Goal: Task Accomplishment & Management: Use online tool/utility

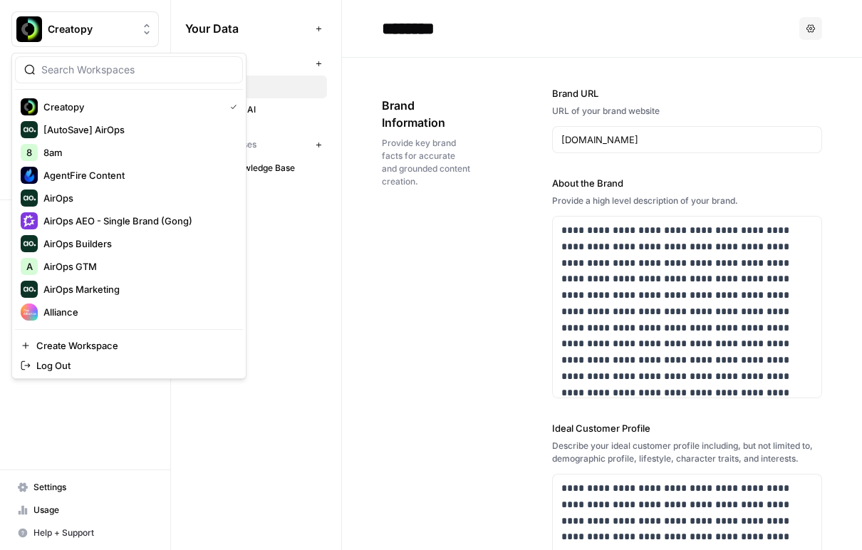
scroll to position [444, 0]
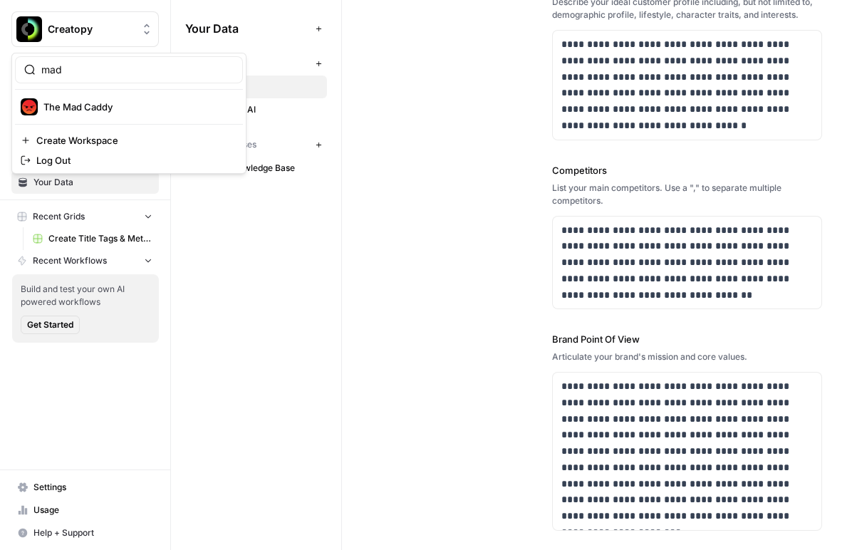
type input "mad"
click at [105, 107] on span "The Mad Caddy" at bounding box center [137, 107] width 188 height 14
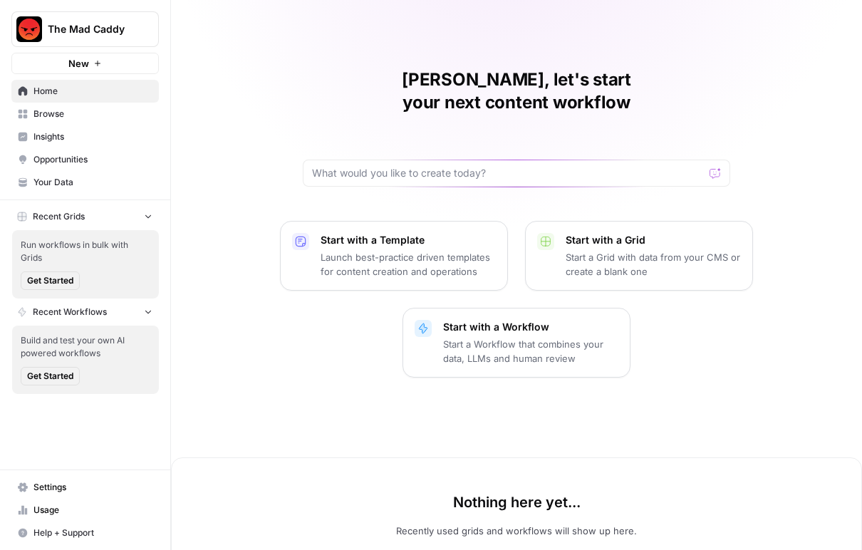
click at [92, 136] on span "Insights" at bounding box center [92, 136] width 119 height 13
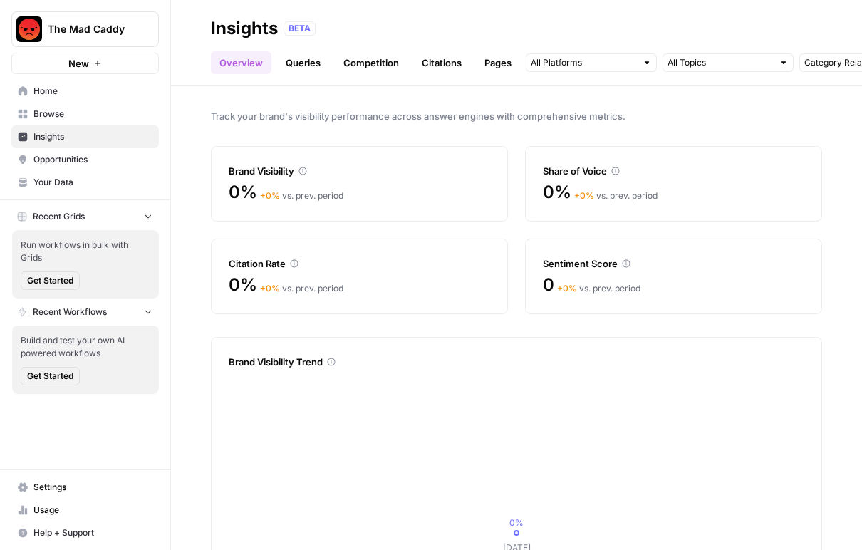
click at [301, 64] on link "Queries" at bounding box center [303, 62] width 52 height 23
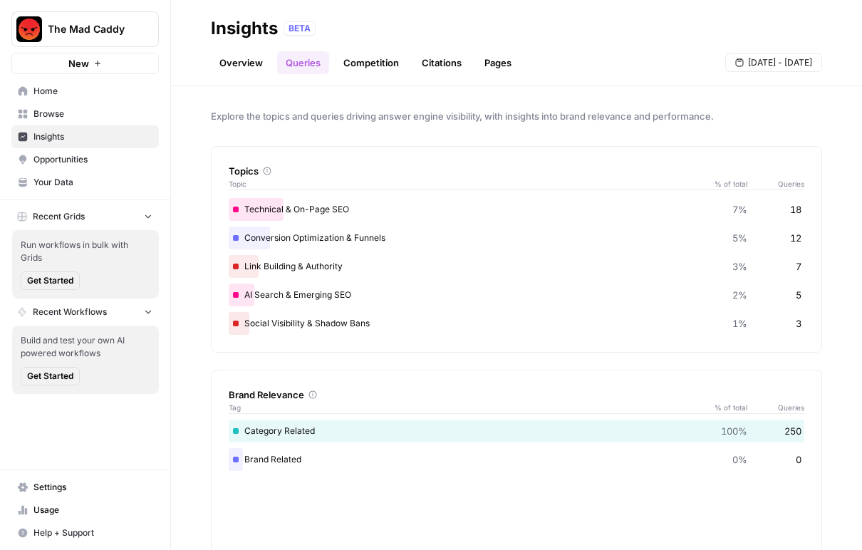
click at [376, 68] on link "Competition" at bounding box center [371, 62] width 73 height 23
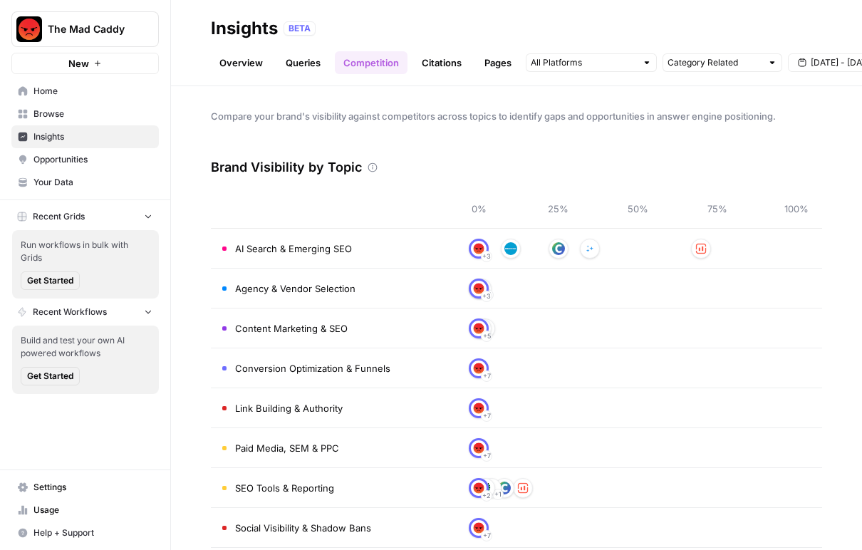
click at [430, 58] on link "Citations" at bounding box center [441, 62] width 57 height 23
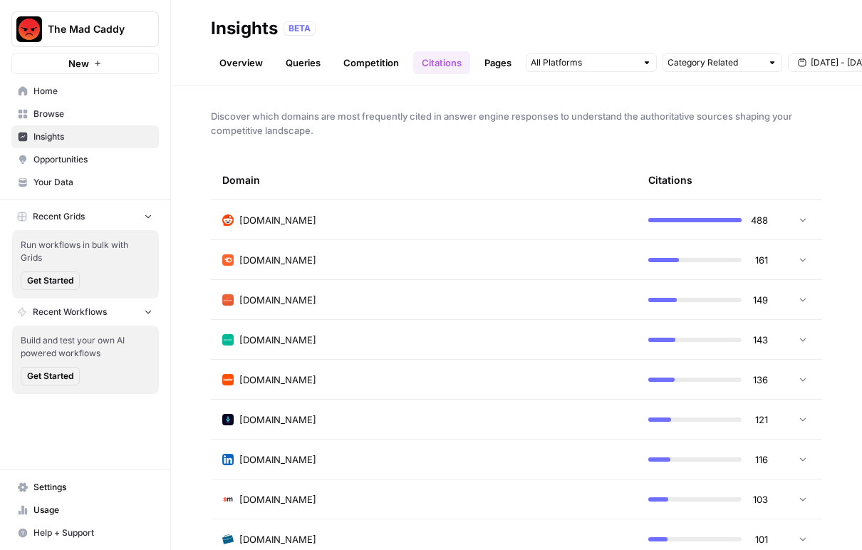
click at [482, 64] on link "Pages" at bounding box center [498, 62] width 44 height 23
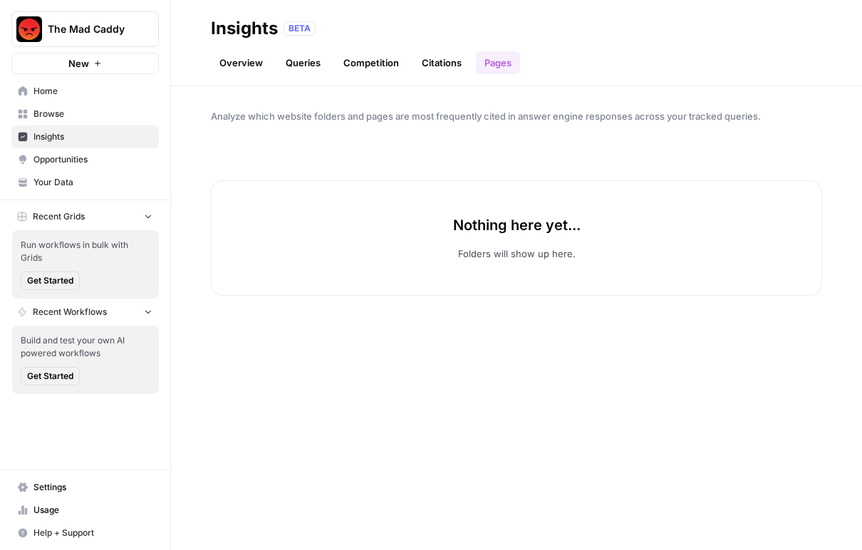
click at [82, 161] on span "Opportunities" at bounding box center [92, 159] width 119 height 13
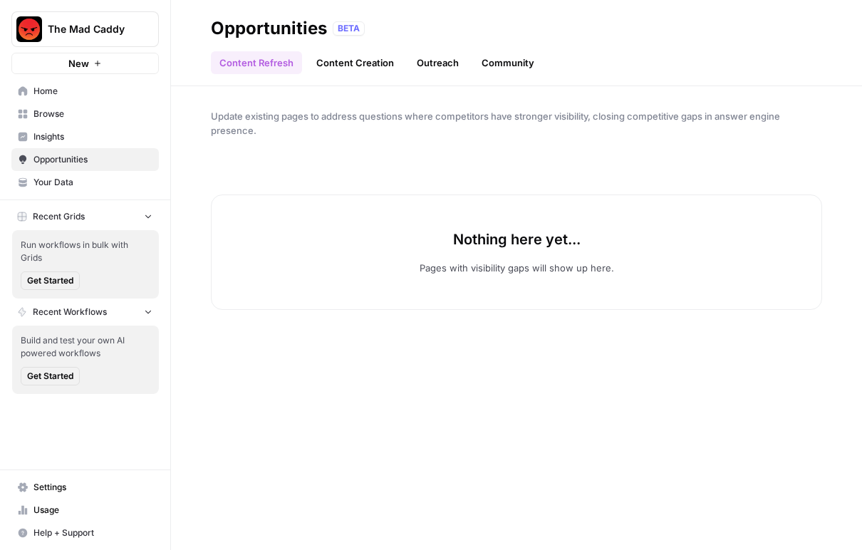
click at [333, 56] on link "Content Creation" at bounding box center [355, 62] width 95 height 23
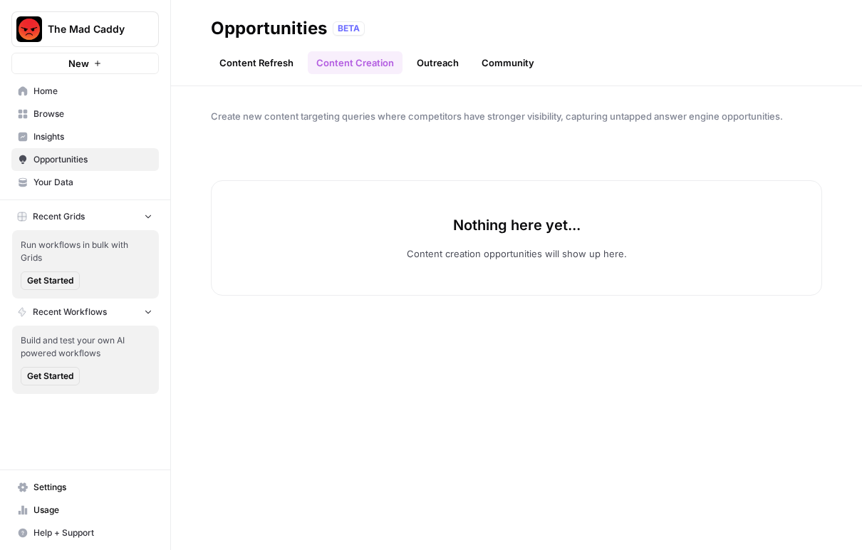
click at [460, 60] on link "Outreach" at bounding box center [437, 62] width 59 height 23
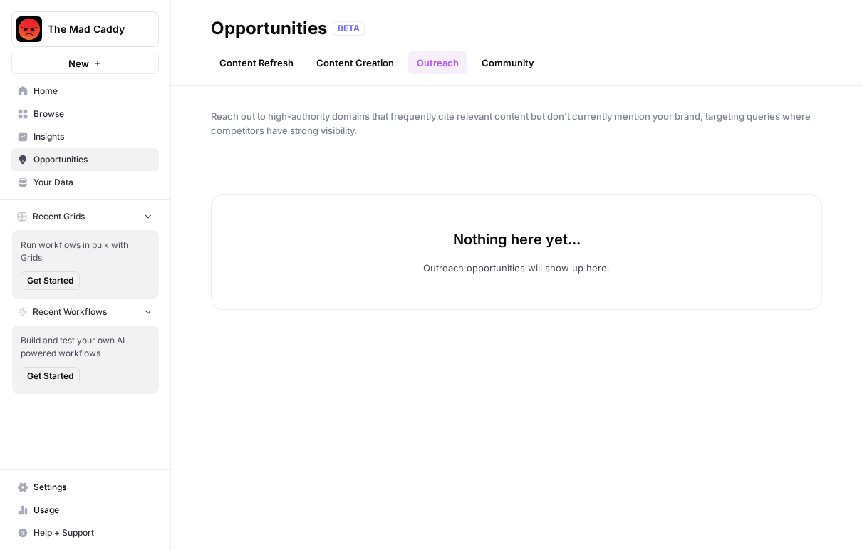
click at [491, 65] on link "Community" at bounding box center [508, 62] width 70 height 23
click at [98, 130] on link "Insights" at bounding box center [84, 136] width 147 height 23
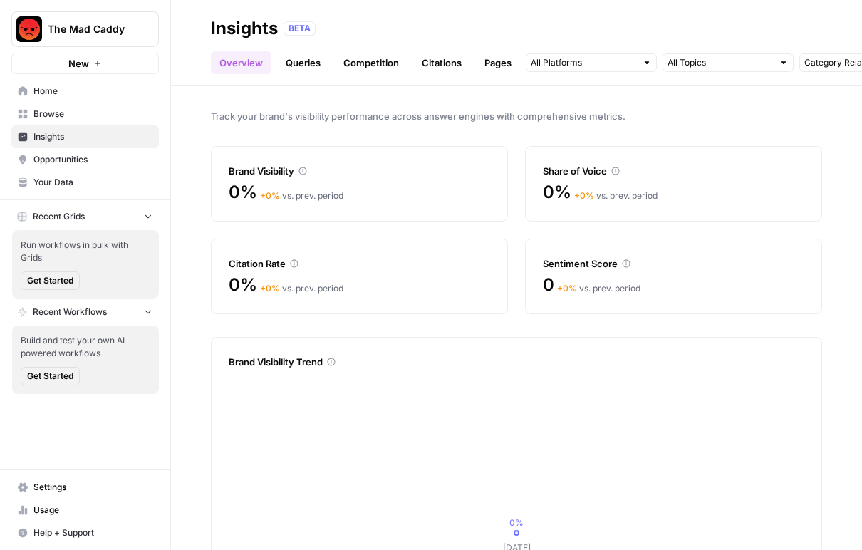
click at [101, 30] on span "The Mad Caddy" at bounding box center [91, 29] width 86 height 14
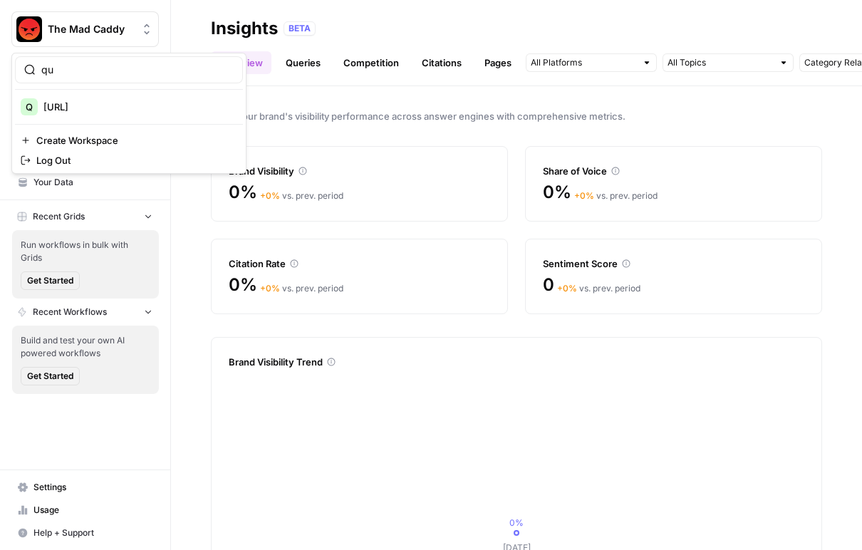
type input "qu"
click at [89, 105] on span "[URL]" at bounding box center [137, 107] width 188 height 14
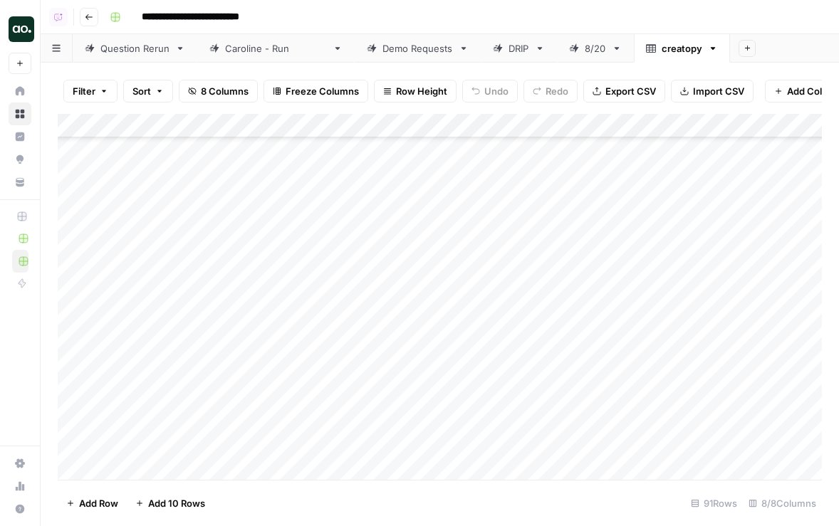
scroll to position [1884, 0]
click at [382, 53] on div "Demo Requests" at bounding box center [417, 48] width 70 height 14
click at [622, 346] on div "Add Column" at bounding box center [440, 297] width 764 height 366
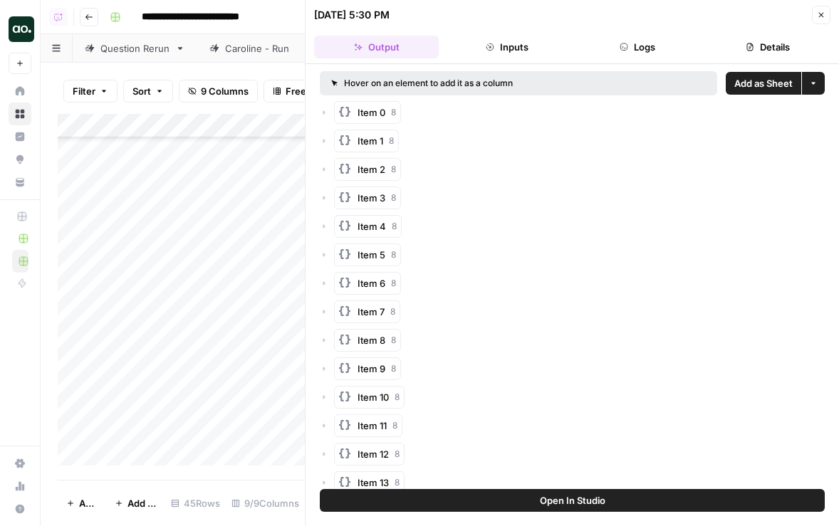
click at [757, 85] on span "Add as Sheet" at bounding box center [763, 83] width 58 height 14
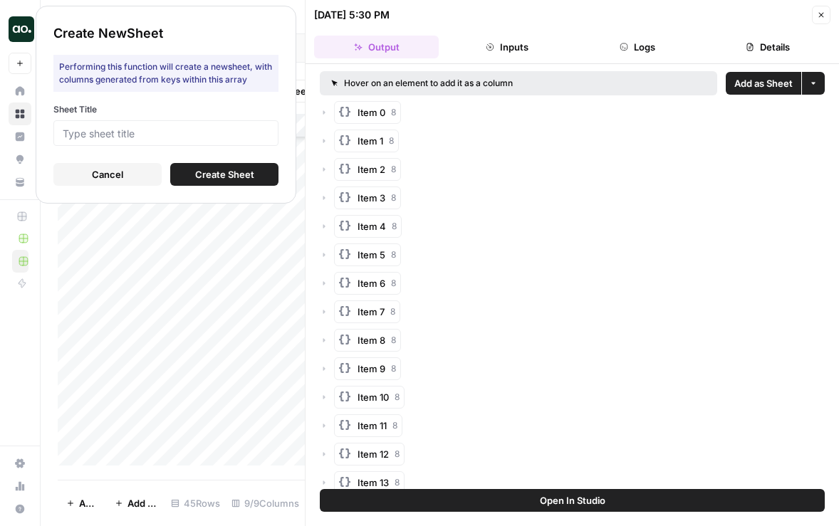
click at [269, 137] on div at bounding box center [165, 133] width 225 height 26
click at [211, 131] on input "Sheet Title" at bounding box center [166, 133] width 207 height 13
type input "quso"
click at [211, 169] on span "Create Sheet" at bounding box center [224, 174] width 59 height 14
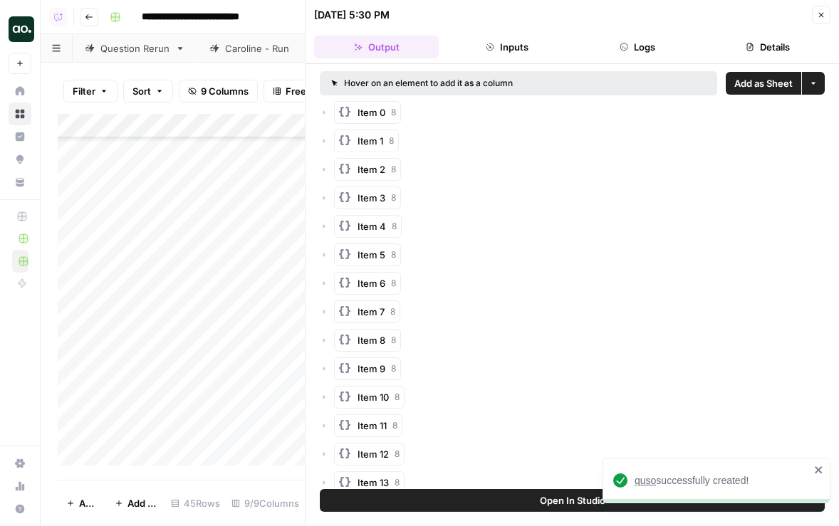
click at [645, 482] on span "quso" at bounding box center [644, 480] width 21 height 11
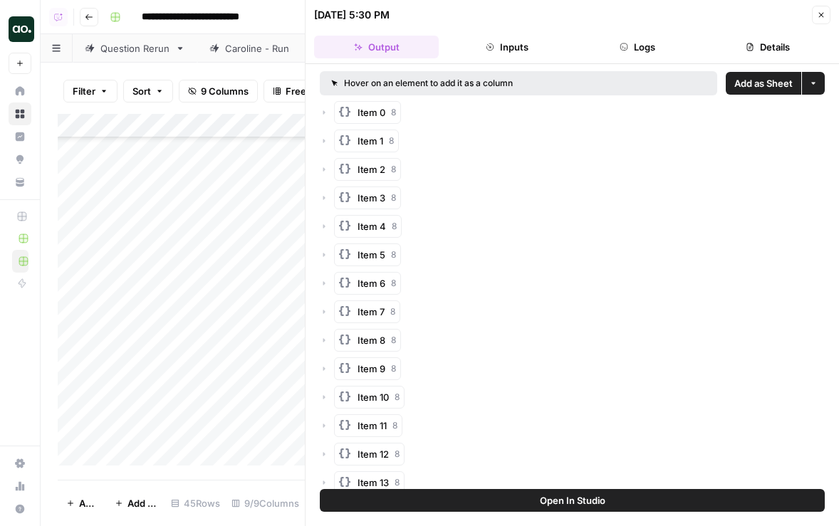
click at [815, 18] on button "Close" at bounding box center [821, 15] width 19 height 19
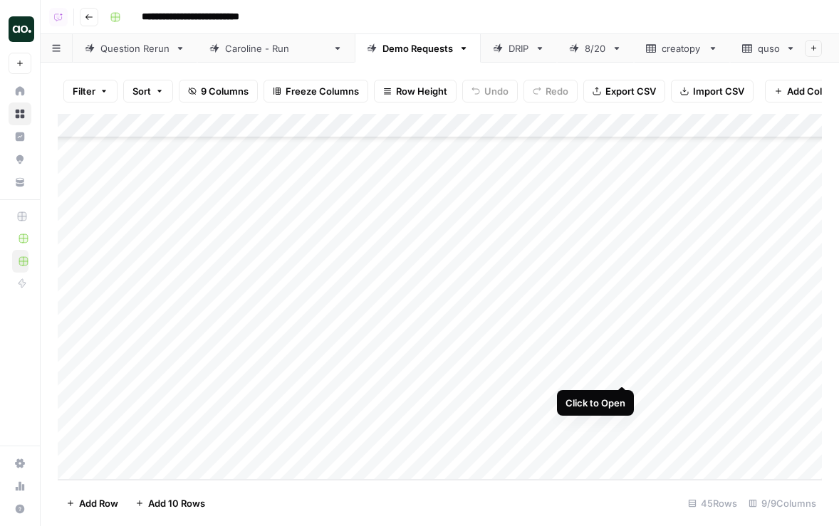
click at [620, 370] on div "Add Column" at bounding box center [440, 297] width 764 height 366
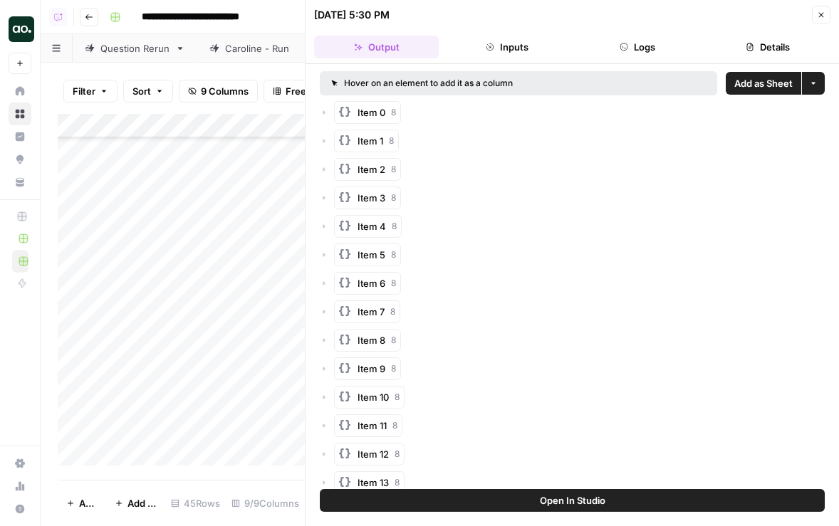
click at [758, 87] on span "Add as Sheet" at bounding box center [763, 83] width 58 height 14
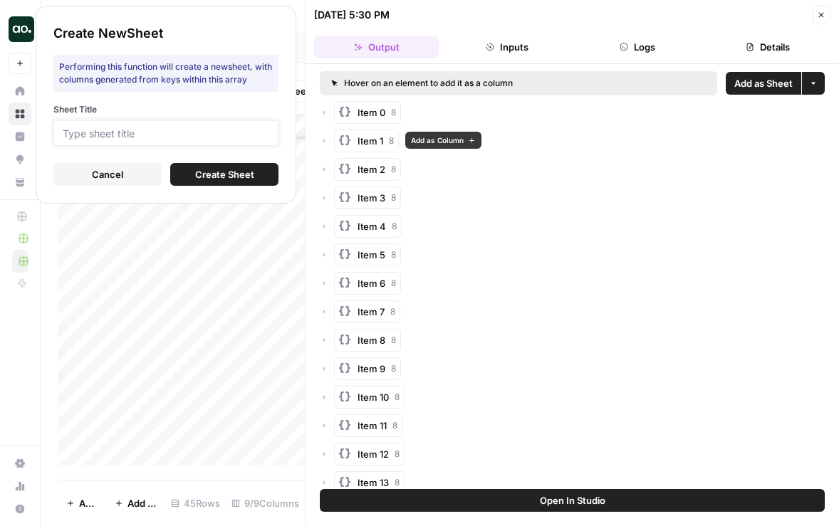
click at [241, 127] on input "Sheet Title" at bounding box center [166, 133] width 207 height 13
type input "8am"
click at [207, 169] on span "Create Sheet" at bounding box center [224, 174] width 59 height 14
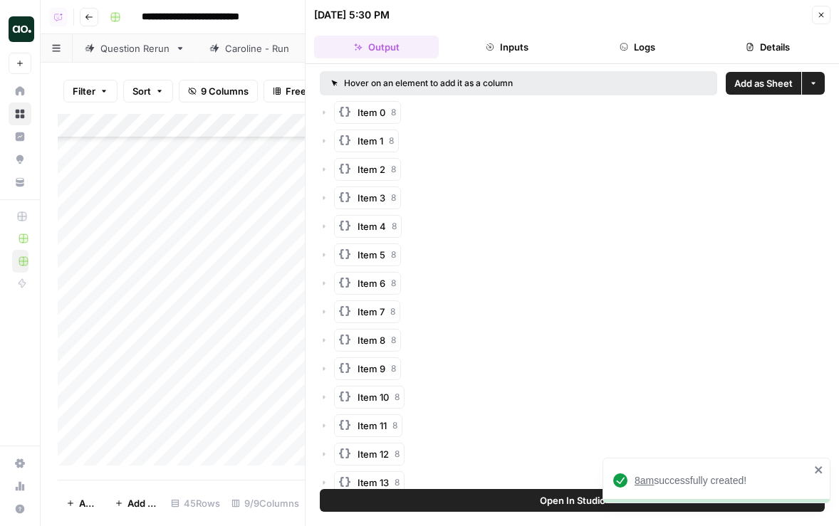
click at [641, 480] on span "8am" at bounding box center [643, 480] width 19 height 11
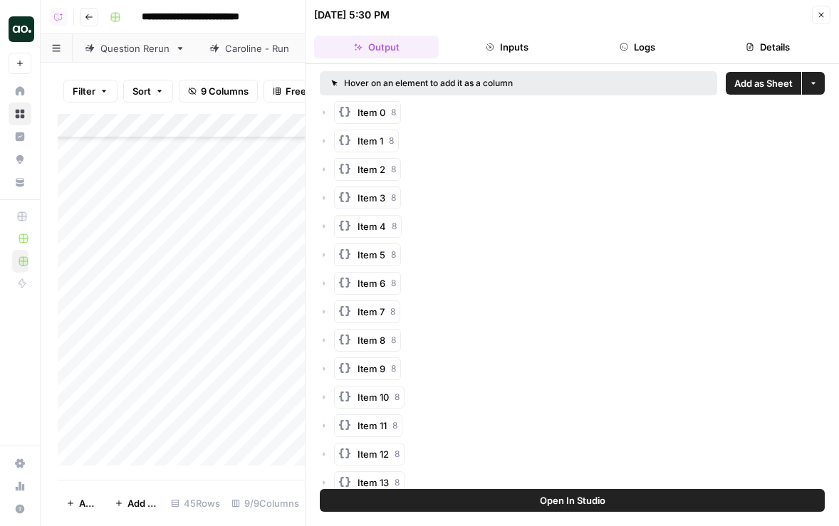
click at [825, 12] on icon "button" at bounding box center [821, 15] width 9 height 9
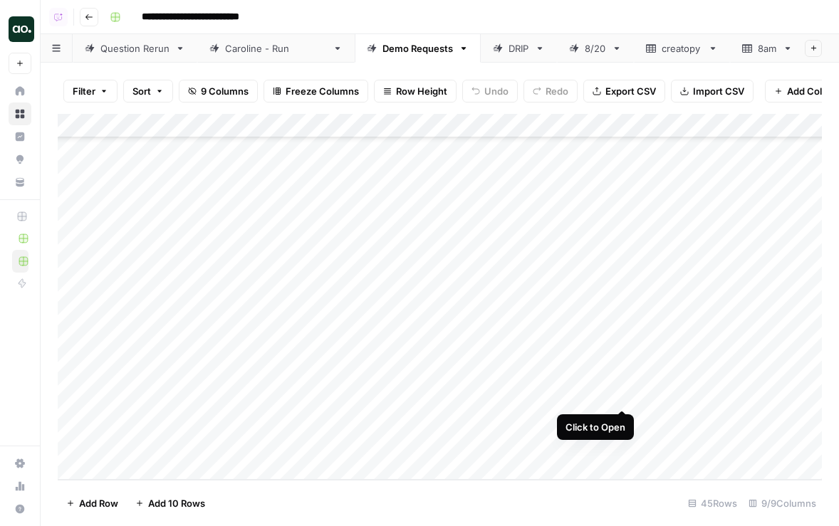
click at [622, 393] on div "Add Column" at bounding box center [440, 297] width 764 height 366
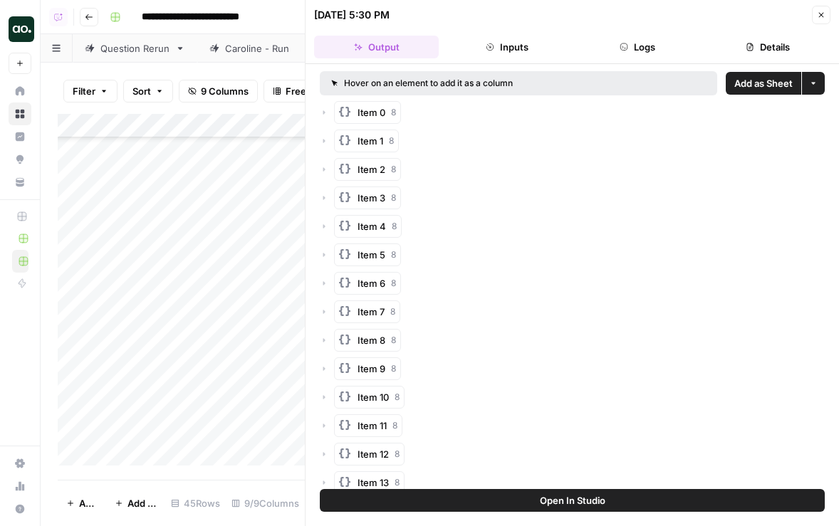
click at [767, 84] on span "Add as Sheet" at bounding box center [763, 83] width 58 height 14
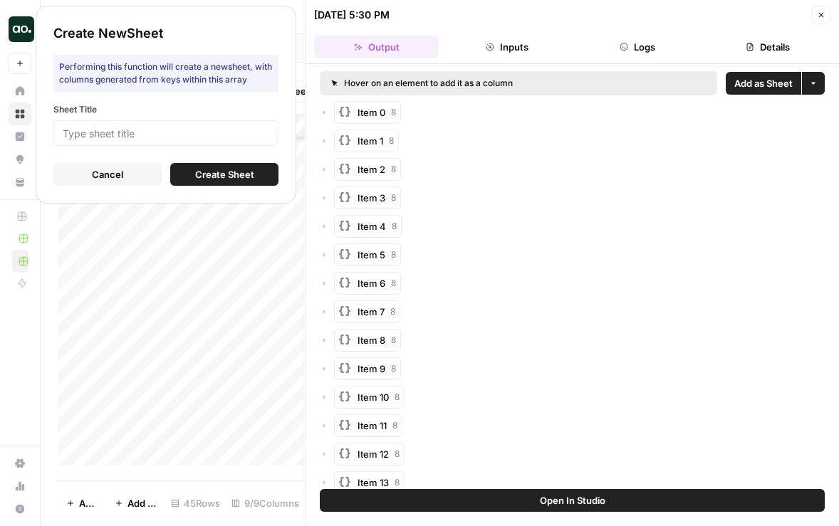
click at [244, 125] on div at bounding box center [165, 133] width 225 height 26
click at [234, 127] on input "Sheet Title" at bounding box center [166, 133] width 207 height 13
type input "buffer"
click at [202, 175] on span "Create Sheet" at bounding box center [224, 174] width 59 height 14
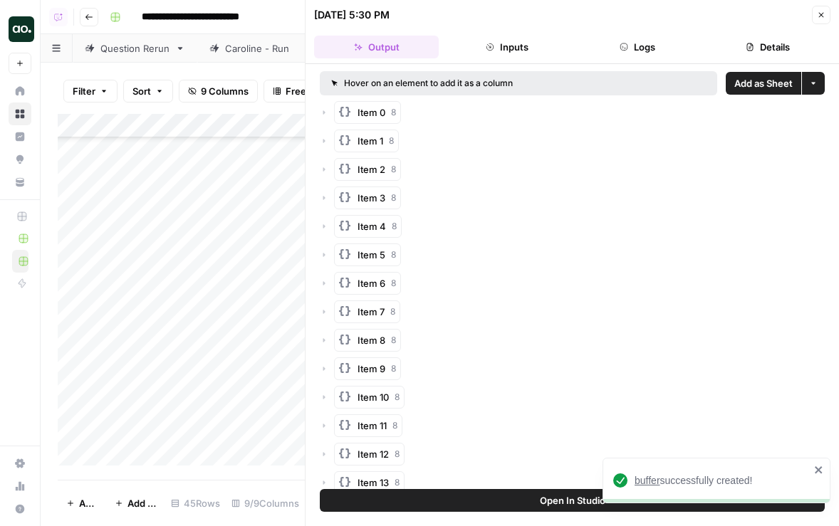
click at [654, 479] on span "buffer" at bounding box center [647, 480] width 26 height 11
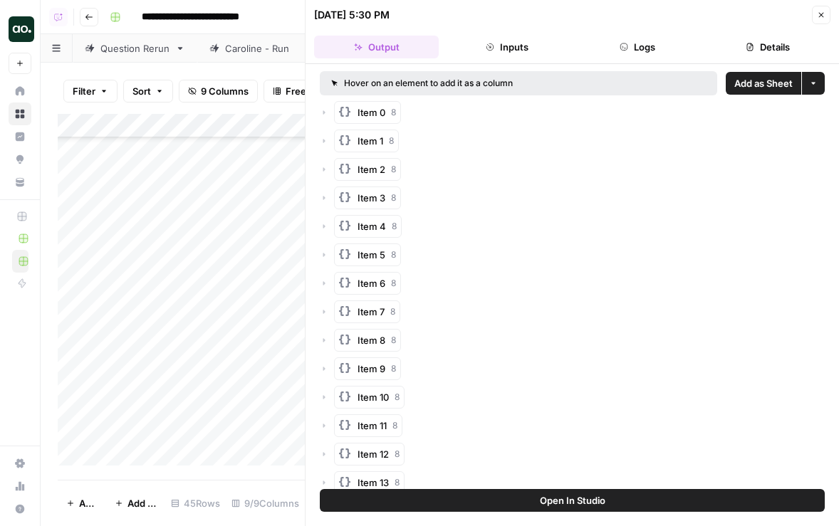
click at [822, 16] on icon "button" at bounding box center [821, 15] width 5 height 5
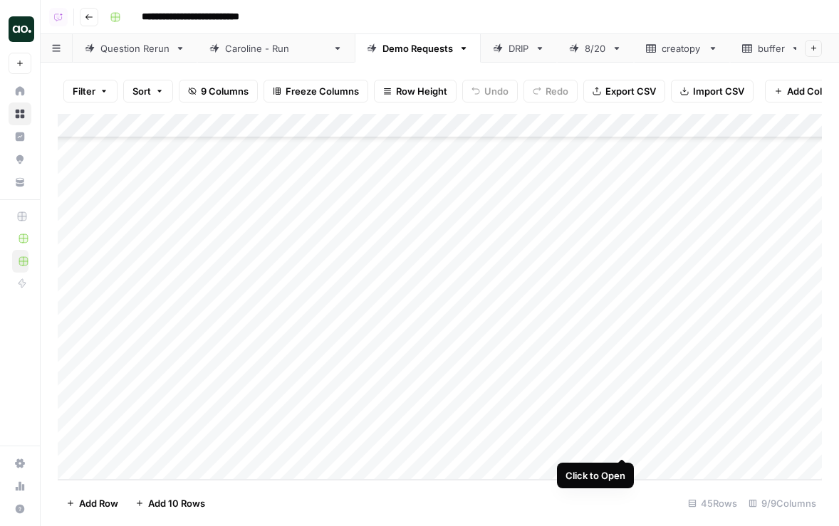
click at [621, 446] on div "Add Column" at bounding box center [440, 297] width 764 height 366
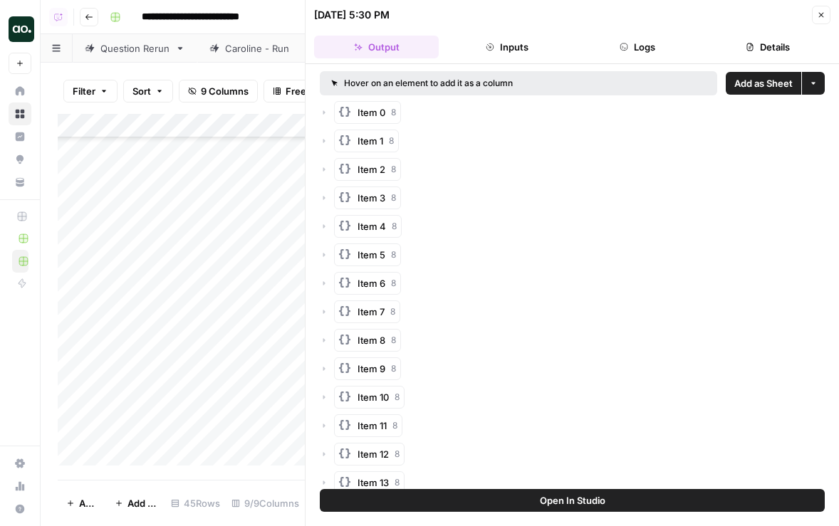
click at [768, 80] on span "Add as Sheet" at bounding box center [763, 83] width 58 height 14
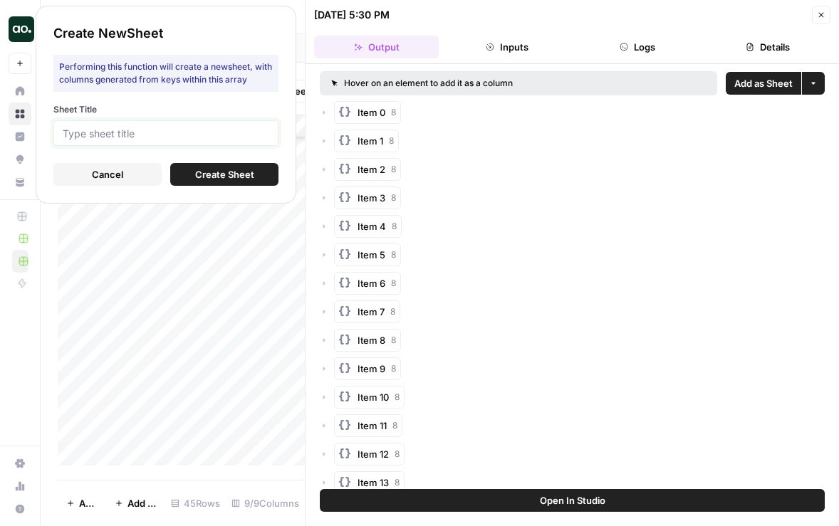
click at [209, 136] on input "Sheet Title" at bounding box center [166, 133] width 207 height 13
type input "retool"
click at [210, 174] on span "Create Sheet" at bounding box center [224, 174] width 59 height 14
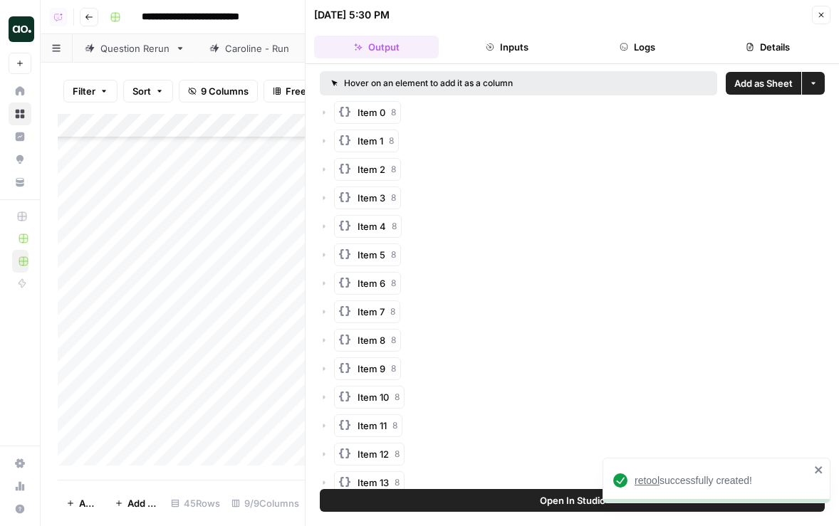
click at [646, 482] on span "retool" at bounding box center [646, 480] width 25 height 11
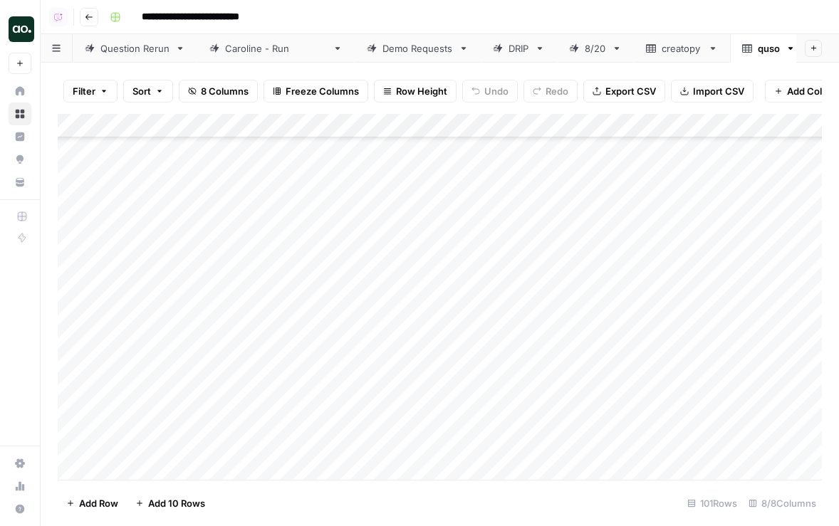
scroll to position [1713, 0]
drag, startPoint x: 311, startPoint y: 122, endPoint x: 375, endPoint y: 120, distance: 63.4
click at [375, 120] on div "Add Column" at bounding box center [440, 297] width 764 height 366
drag, startPoint x: 373, startPoint y: 116, endPoint x: 364, endPoint y: 117, distance: 9.3
click at [364, 117] on div "Add Column" at bounding box center [440, 297] width 764 height 366
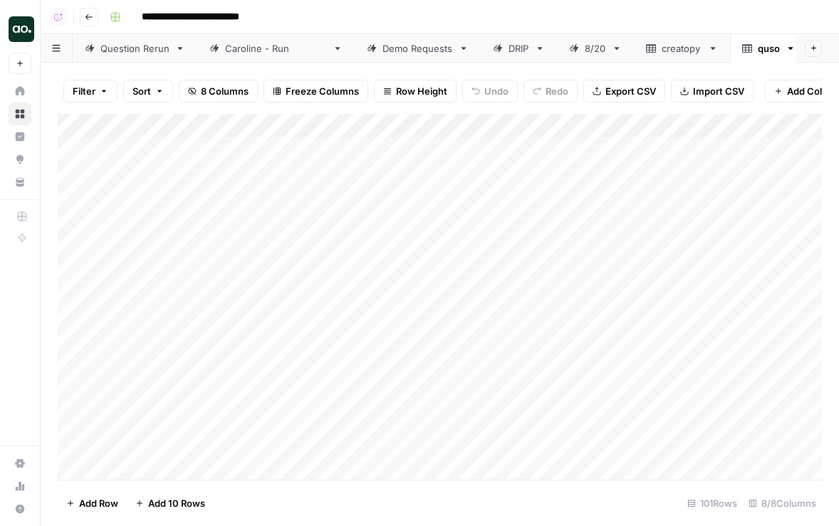
scroll to position [0, 0]
click at [207, 127] on div "Add Column" at bounding box center [440, 297] width 764 height 366
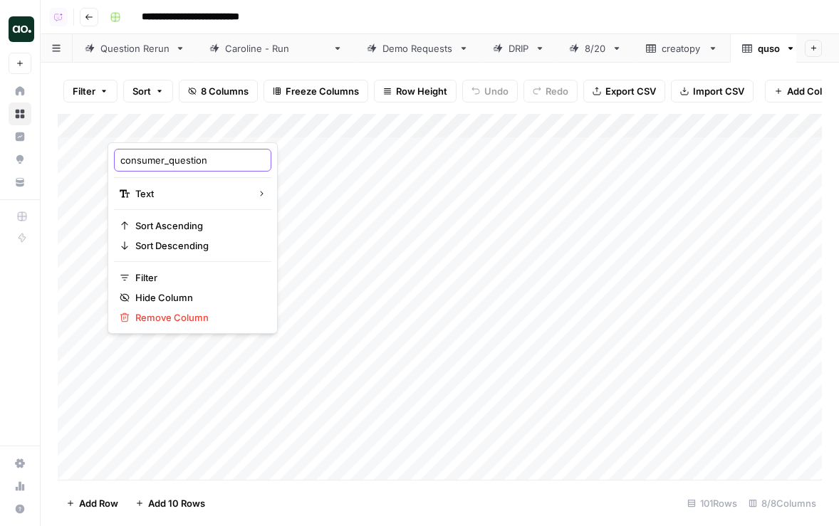
click at [151, 162] on input "consumer_question" at bounding box center [192, 160] width 145 height 14
drag, startPoint x: 170, startPoint y: 162, endPoint x: 73, endPoint y: 162, distance: 97.6
click at [73, 162] on body "**********" at bounding box center [419, 263] width 839 height 526
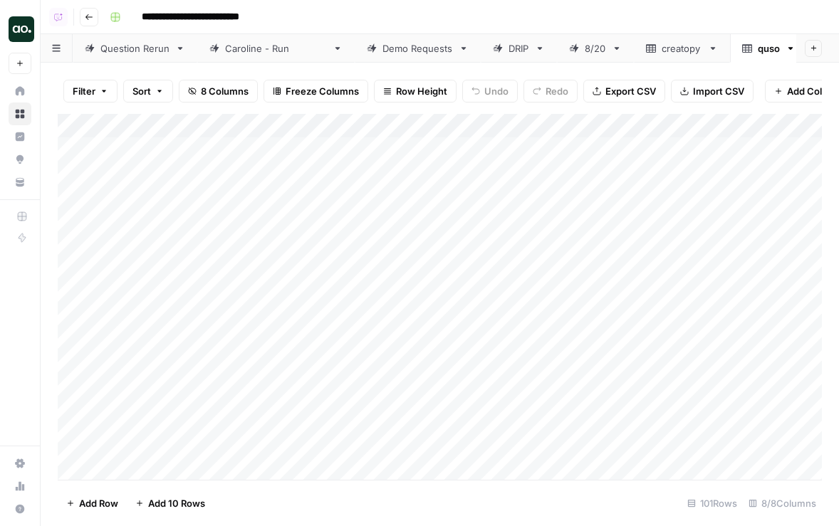
click at [148, 125] on div "Add Column" at bounding box center [440, 297] width 764 height 366
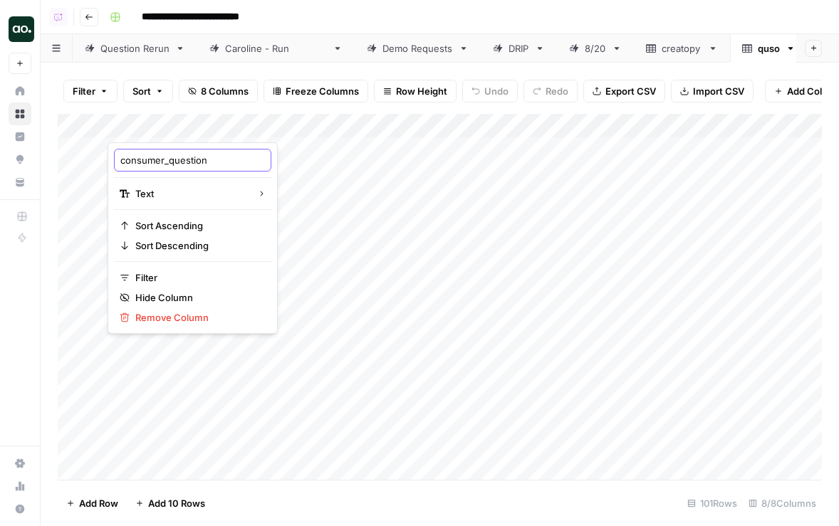
drag, startPoint x: 120, startPoint y: 160, endPoint x: 169, endPoint y: 160, distance: 49.1
click at [169, 160] on input "consumer_question" at bounding box center [192, 160] width 145 height 14
type input "question"
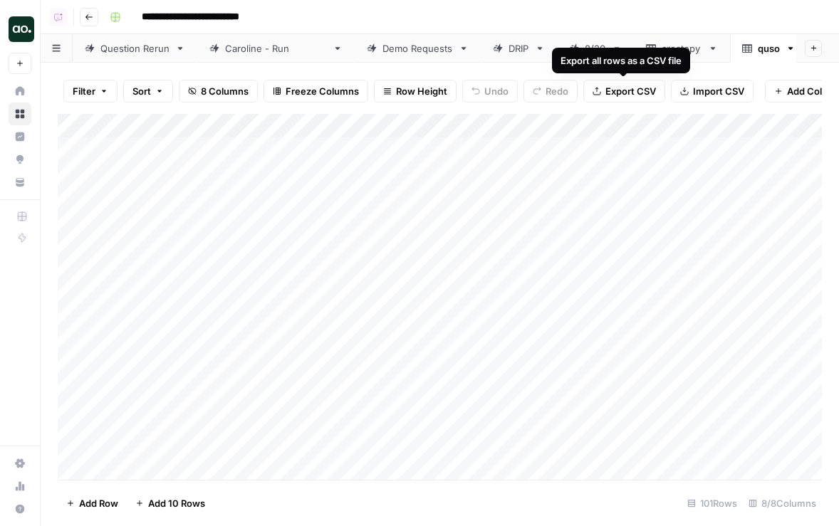
click at [613, 86] on span "Export CSV" at bounding box center [630, 91] width 51 height 14
click at [788, 47] on icon "button" at bounding box center [790, 48] width 5 height 3
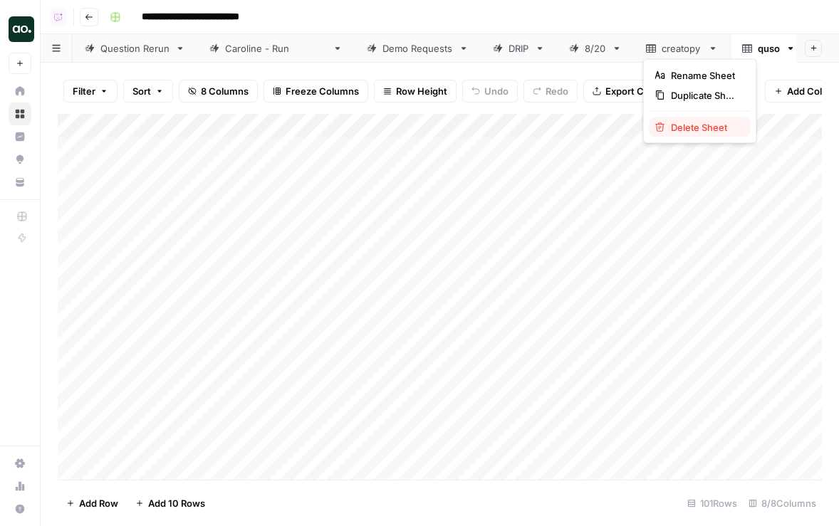
click at [721, 126] on span "Delete Sheet" at bounding box center [705, 127] width 68 height 14
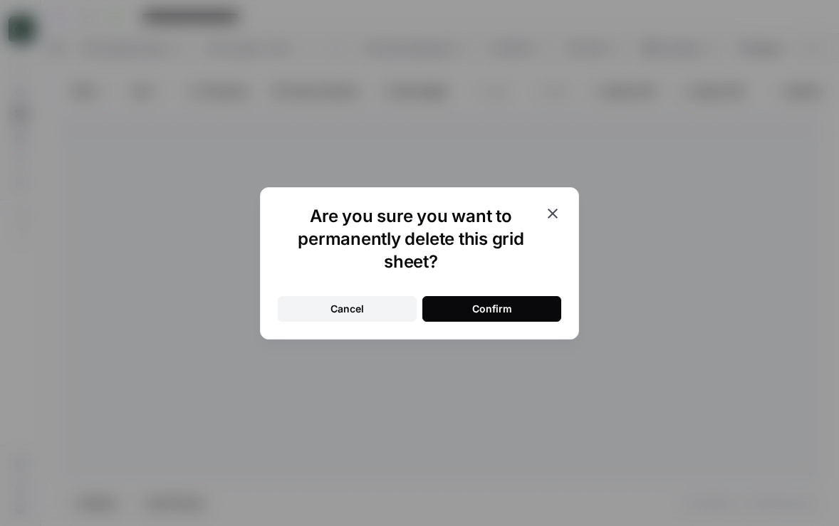
click at [496, 308] on div "Confirm" at bounding box center [492, 309] width 40 height 14
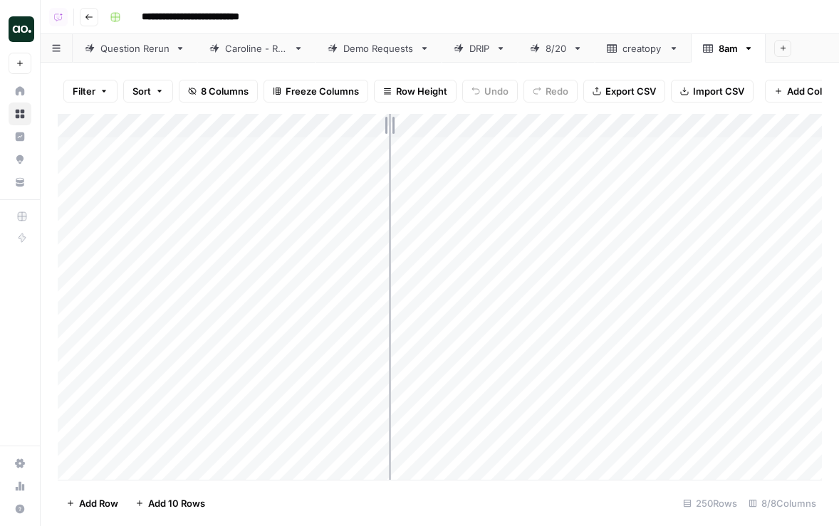
drag, startPoint x: 313, startPoint y: 122, endPoint x: 391, endPoint y: 123, distance: 77.6
click at [392, 124] on div "Add Column" at bounding box center [440, 297] width 764 height 366
drag, startPoint x: 391, startPoint y: 123, endPoint x: 382, endPoint y: 122, distance: 8.6
click at [382, 122] on div "Add Column" at bounding box center [440, 297] width 764 height 366
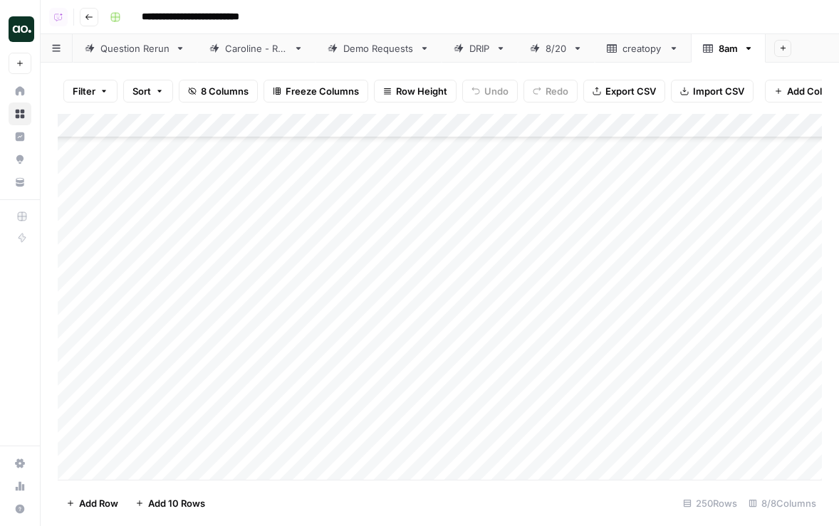
click at [300, 123] on div "Add Column" at bounding box center [440, 297] width 764 height 366
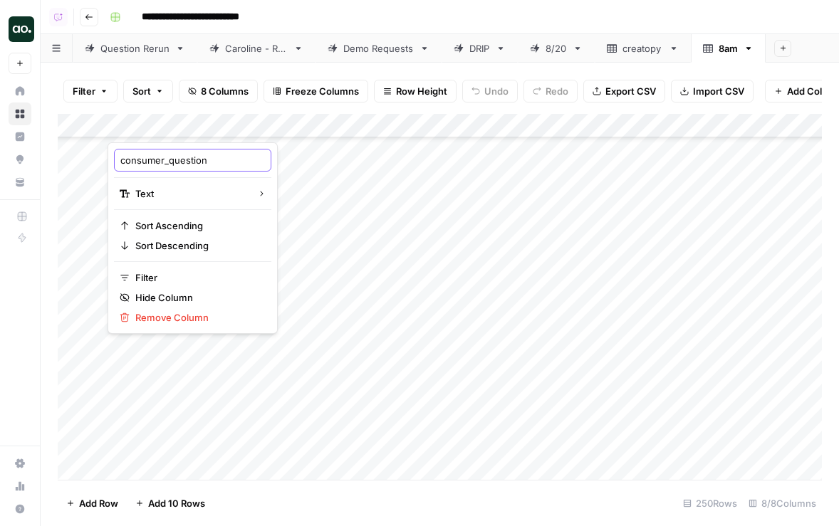
drag, startPoint x: 169, startPoint y: 160, endPoint x: 78, endPoint y: 160, distance: 91.1
click at [78, 160] on body "**********" at bounding box center [419, 263] width 839 height 526
click at [127, 158] on input "consumer_question" at bounding box center [192, 160] width 145 height 14
drag, startPoint x: 121, startPoint y: 159, endPoint x: 168, endPoint y: 162, distance: 47.1
click at [168, 163] on input "consumer_question" at bounding box center [192, 160] width 145 height 14
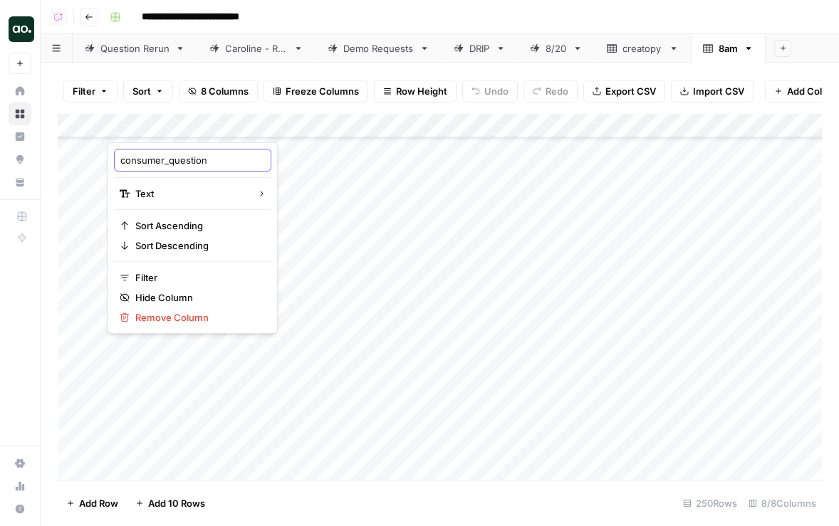
type input "question"
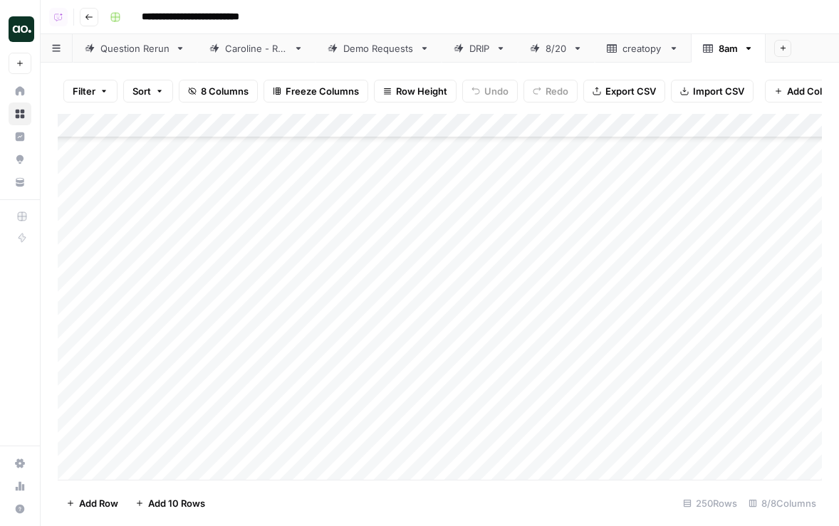
click at [637, 95] on span "Export CSV" at bounding box center [630, 91] width 51 height 14
click at [750, 48] on icon "button" at bounding box center [748, 48] width 10 height 10
click at [719, 127] on span "Delete Sheet" at bounding box center [702, 127] width 68 height 14
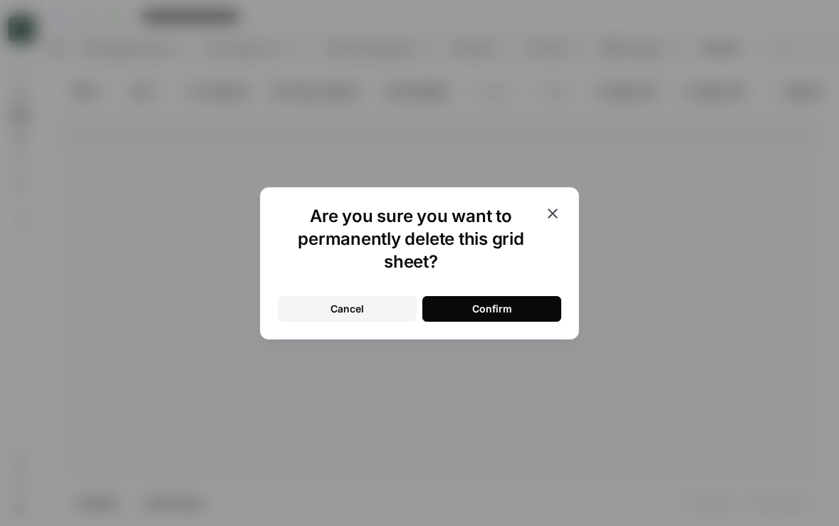
click at [532, 305] on button "Confirm" at bounding box center [491, 309] width 139 height 26
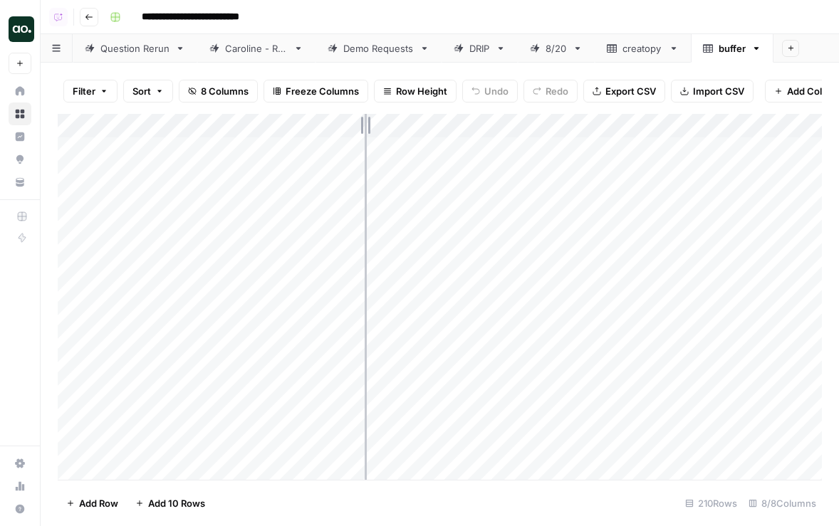
drag, startPoint x: 311, startPoint y: 127, endPoint x: 365, endPoint y: 125, distance: 53.5
click at [365, 126] on div "Add Column" at bounding box center [440, 297] width 764 height 366
drag, startPoint x: 312, startPoint y: 120, endPoint x: 392, endPoint y: 118, distance: 80.5
click at [393, 120] on div "Add Column" at bounding box center [440, 297] width 764 height 366
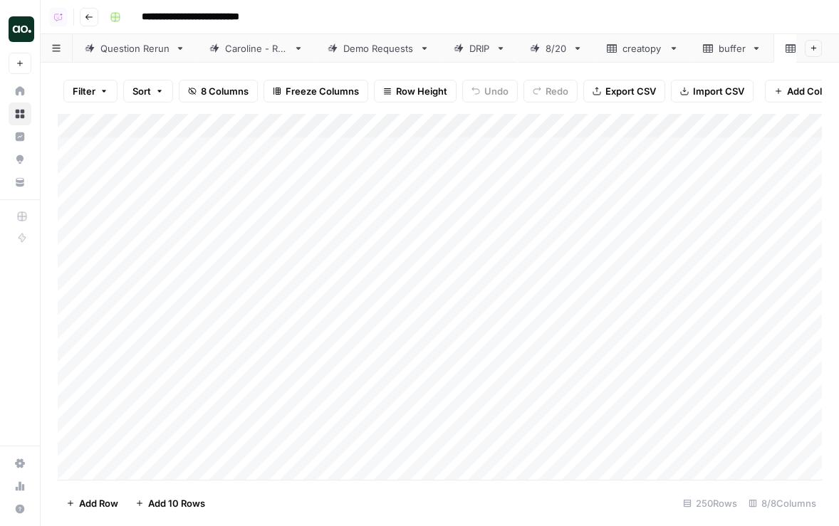
click at [262, 131] on div "Add Column" at bounding box center [440, 297] width 764 height 366
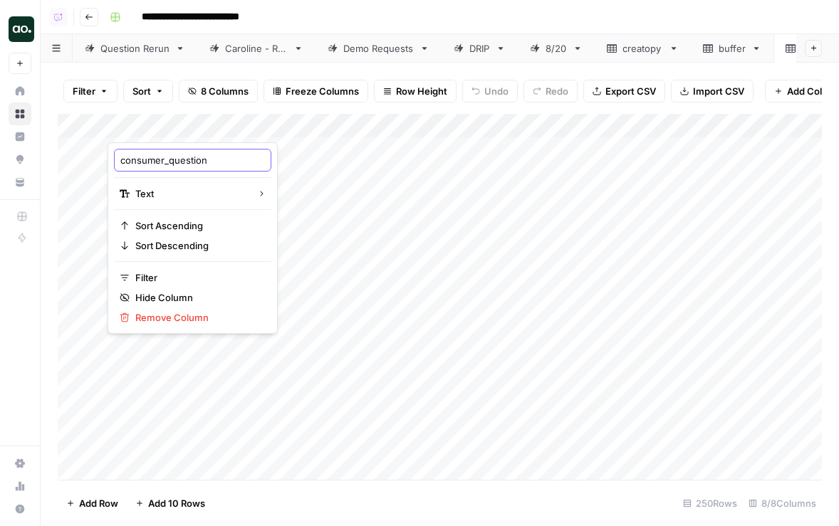
drag, startPoint x: 170, startPoint y: 164, endPoint x: 91, endPoint y: 160, distance: 79.2
click at [91, 160] on body "**********" at bounding box center [419, 263] width 839 height 526
click at [126, 160] on input "consumer_question" at bounding box center [192, 160] width 145 height 14
drag, startPoint x: 121, startPoint y: 160, endPoint x: 167, endPoint y: 162, distance: 46.3
click at [167, 162] on input "consumer_question" at bounding box center [192, 160] width 145 height 14
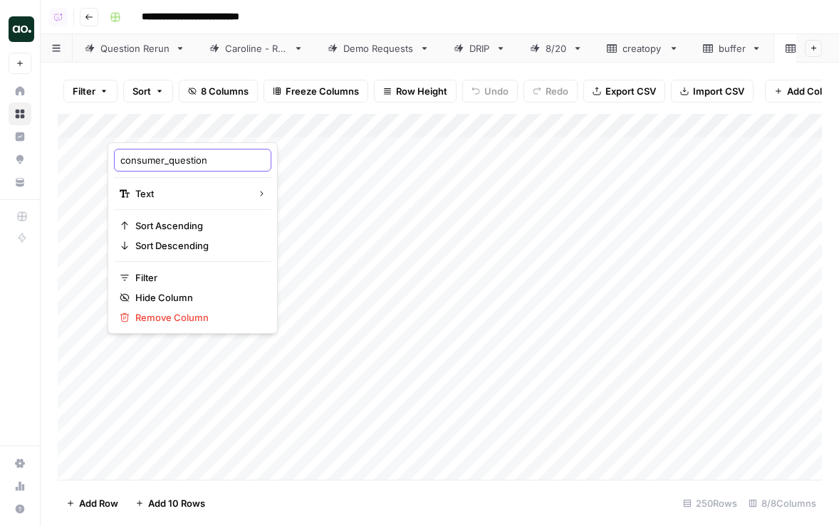
type input "question"
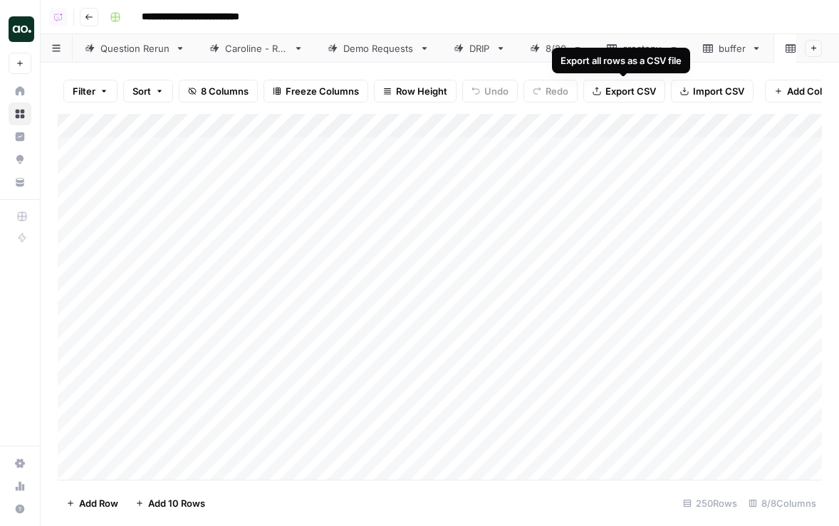
click at [647, 92] on span "Export CSV" at bounding box center [630, 91] width 51 height 14
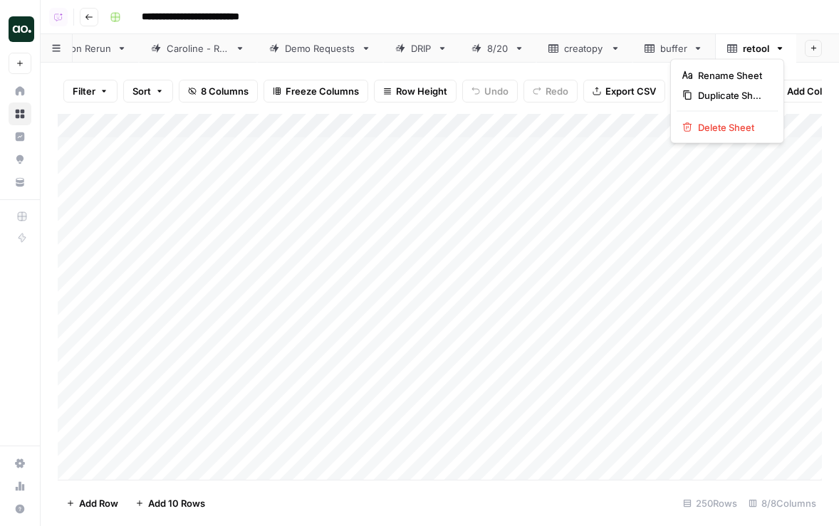
click at [781, 46] on icon "button" at bounding box center [780, 48] width 10 height 10
click at [756, 122] on span "Delete Sheet" at bounding box center [732, 127] width 68 height 14
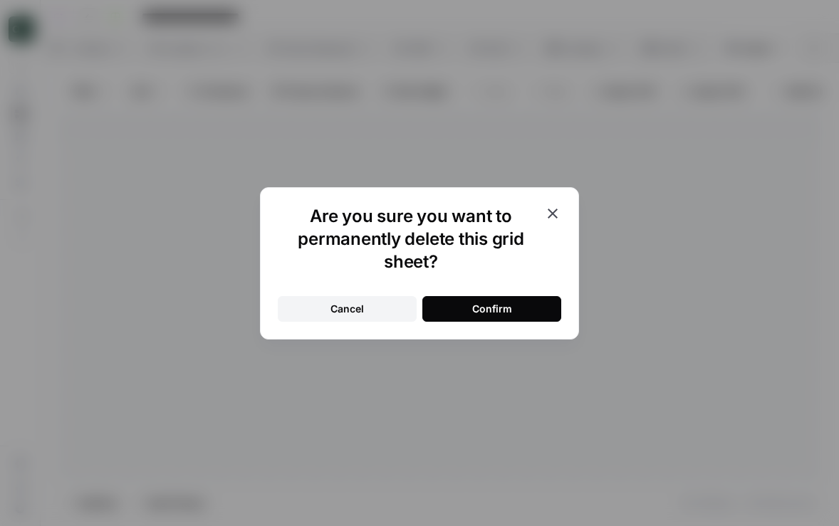
click at [521, 303] on button "Confirm" at bounding box center [491, 309] width 139 height 26
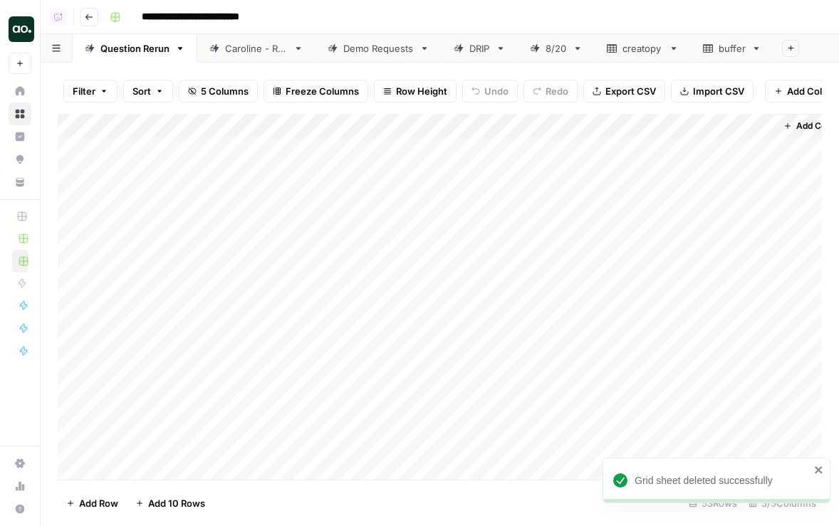
click at [721, 52] on div "buffer" at bounding box center [732, 48] width 27 height 14
drag, startPoint x: 366, startPoint y: 120, endPoint x: 463, endPoint y: 117, distance: 96.9
click at [463, 119] on div "Add Column" at bounding box center [440, 297] width 764 height 366
click at [75, 333] on div "Add Column" at bounding box center [440, 297] width 764 height 366
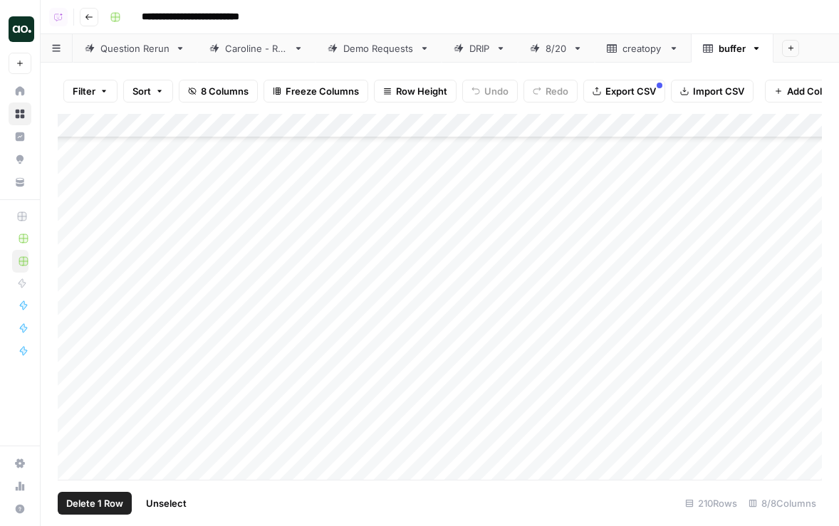
scroll to position [2725, 0]
click at [75, 378] on div "Add Column" at bounding box center [440, 297] width 764 height 366
click at [73, 404] on div "Add Column" at bounding box center [440, 297] width 764 height 366
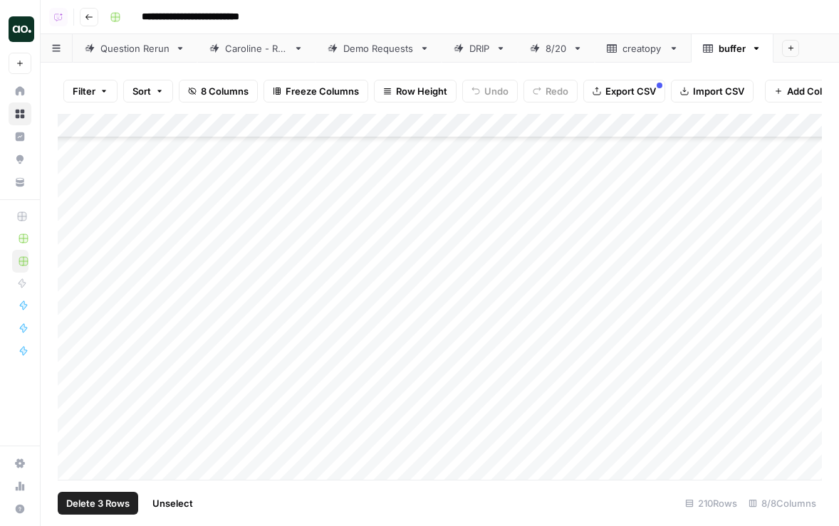
click at [119, 505] on span "Delete 3 Rows" at bounding box center [97, 503] width 63 height 14
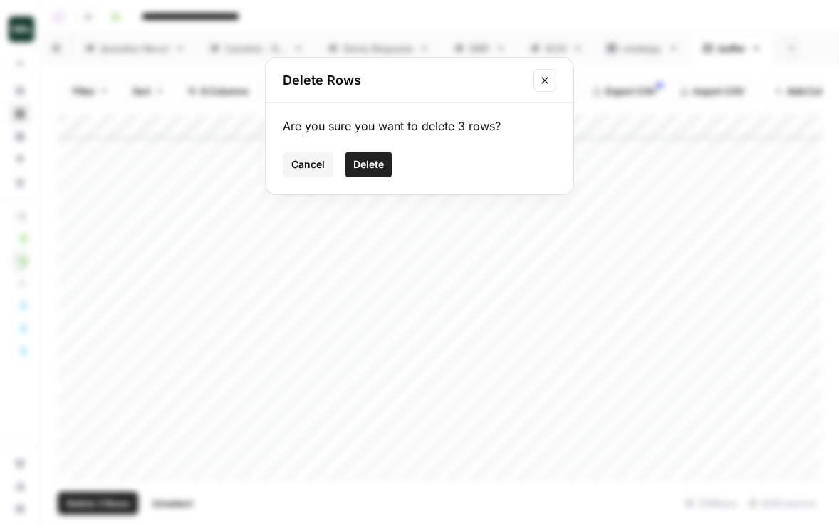
click at [371, 169] on span "Delete" at bounding box center [368, 164] width 31 height 14
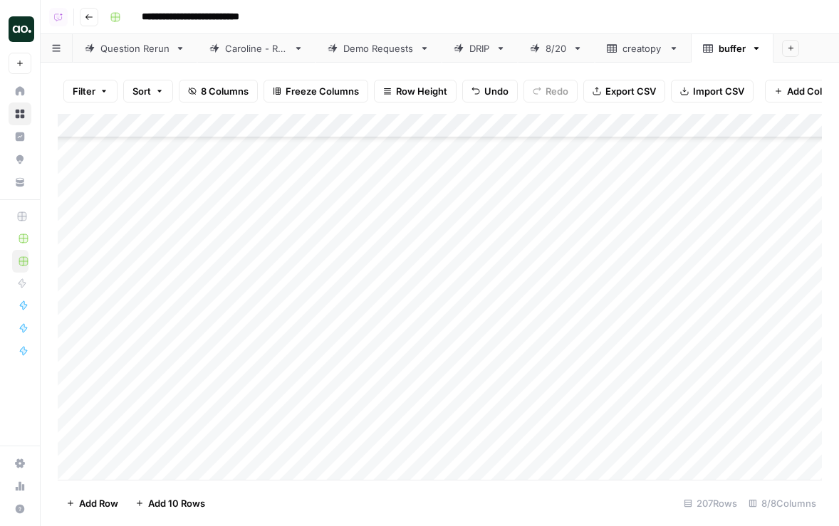
click at [209, 126] on div "Add Column" at bounding box center [440, 297] width 764 height 366
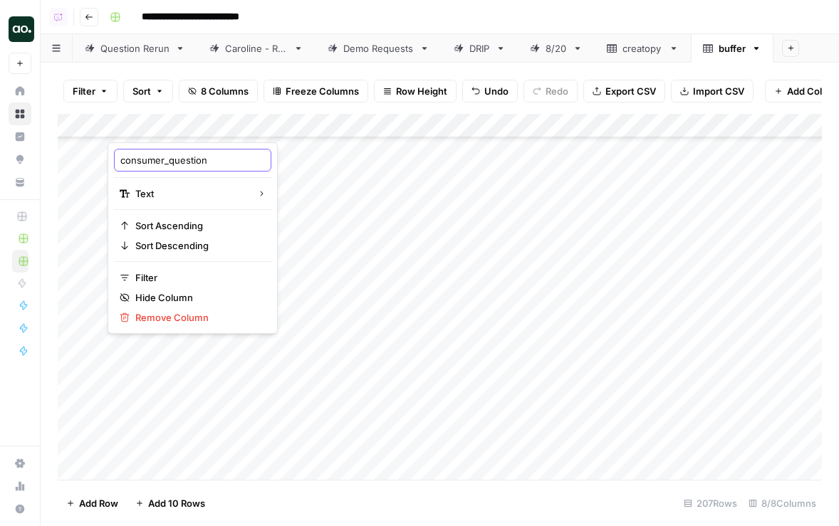
drag, startPoint x: 168, startPoint y: 162, endPoint x: 112, endPoint y: 164, distance: 56.3
click at [112, 164] on div "consumer_question Text Sort Ascending Sort Descending Filter Hide Column Remove…" at bounding box center [193, 238] width 170 height 192
type input "question"
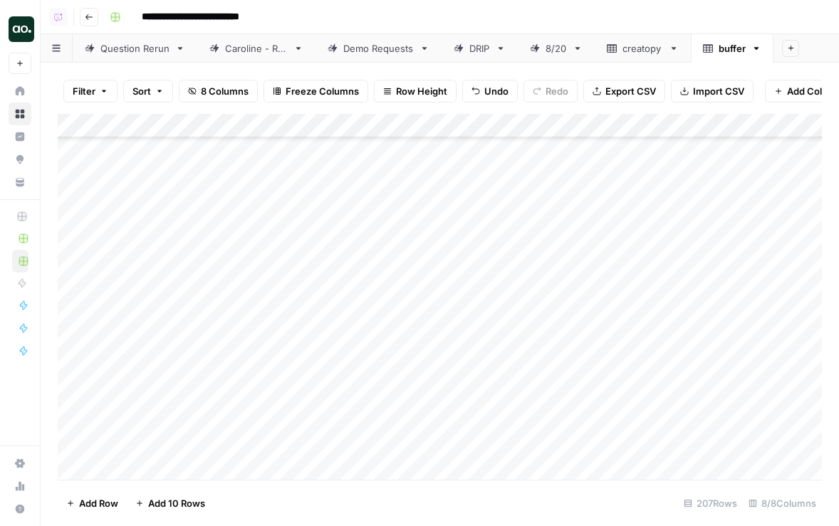
click at [553, 67] on div "Filter Sort 8 Columns Freeze Columns Row Height Undo Redo Export CSV Import CSV…" at bounding box center [440, 295] width 798 height 464
click at [194, 123] on div "Add Column" at bounding box center [440, 297] width 764 height 366
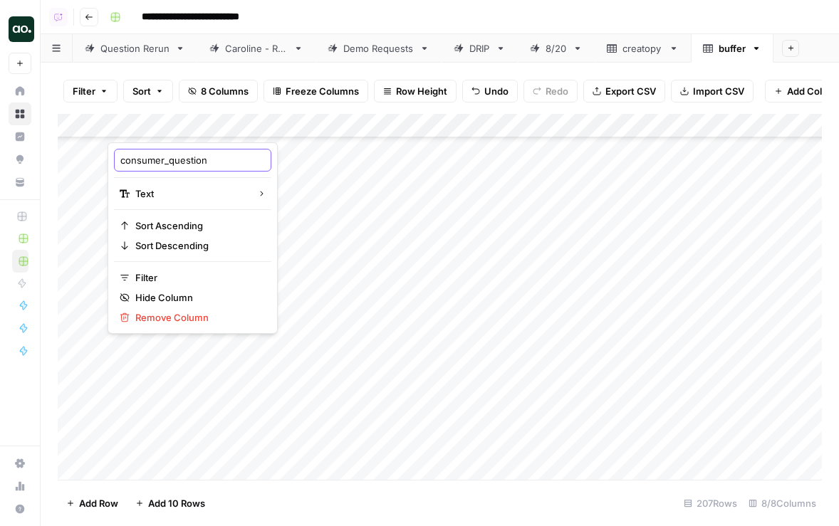
drag, startPoint x: 169, startPoint y: 160, endPoint x: 74, endPoint y: 152, distance: 95.1
click at [74, 152] on body "**********" at bounding box center [419, 263] width 839 height 526
drag, startPoint x: 121, startPoint y: 161, endPoint x: 167, endPoint y: 164, distance: 46.4
click at [167, 164] on input "consumer_question" at bounding box center [192, 160] width 145 height 14
type input "question"
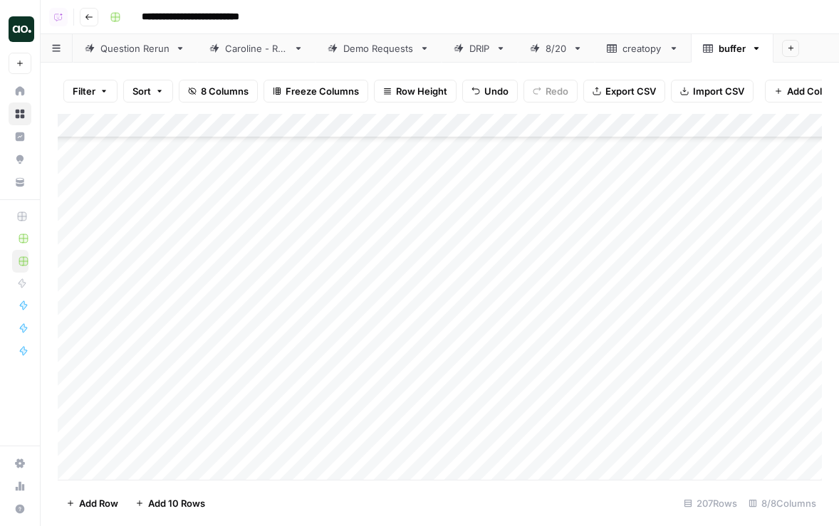
click at [631, 89] on span "Export CSV" at bounding box center [630, 91] width 51 height 14
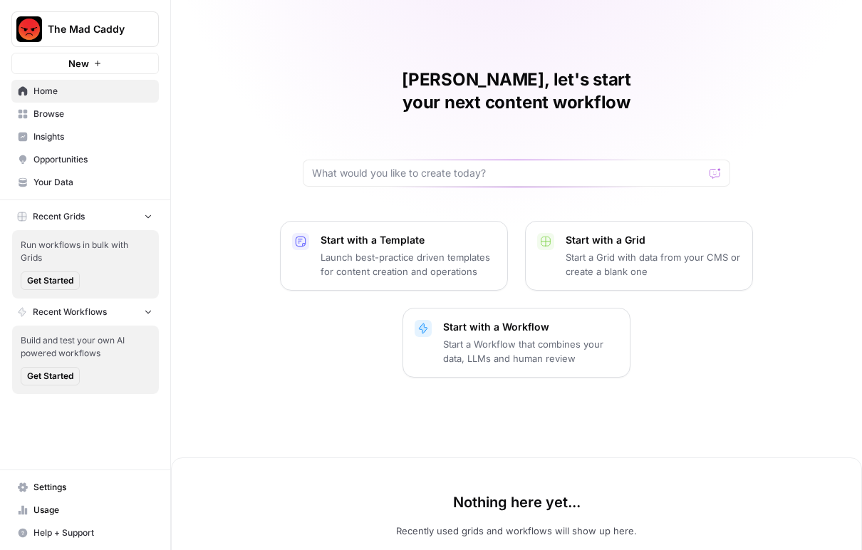
click at [71, 127] on link "Insights" at bounding box center [84, 136] width 147 height 23
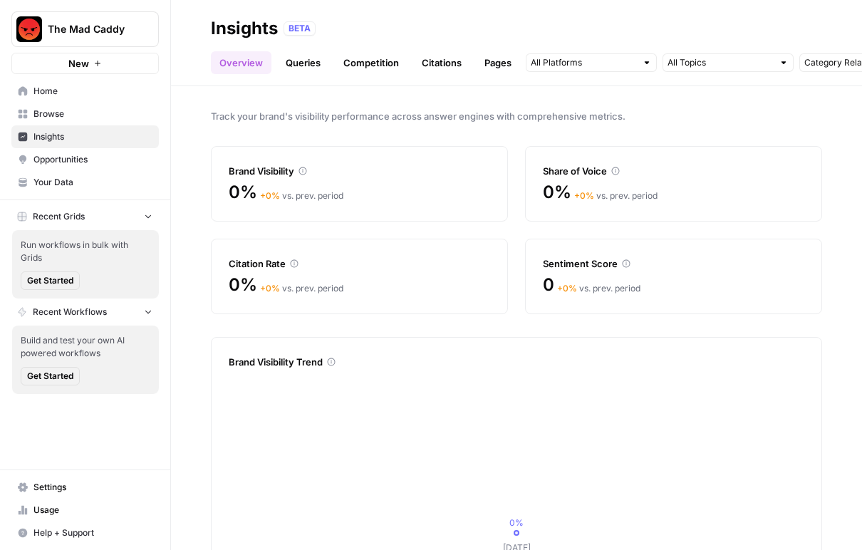
click at [296, 69] on link "Queries" at bounding box center [303, 62] width 52 height 23
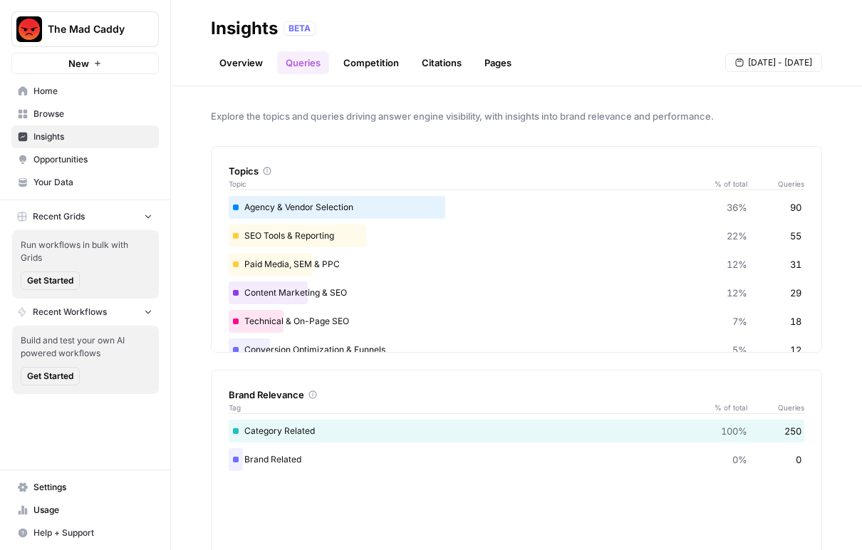
click at [100, 28] on span "The Mad Caddy" at bounding box center [91, 29] width 86 height 14
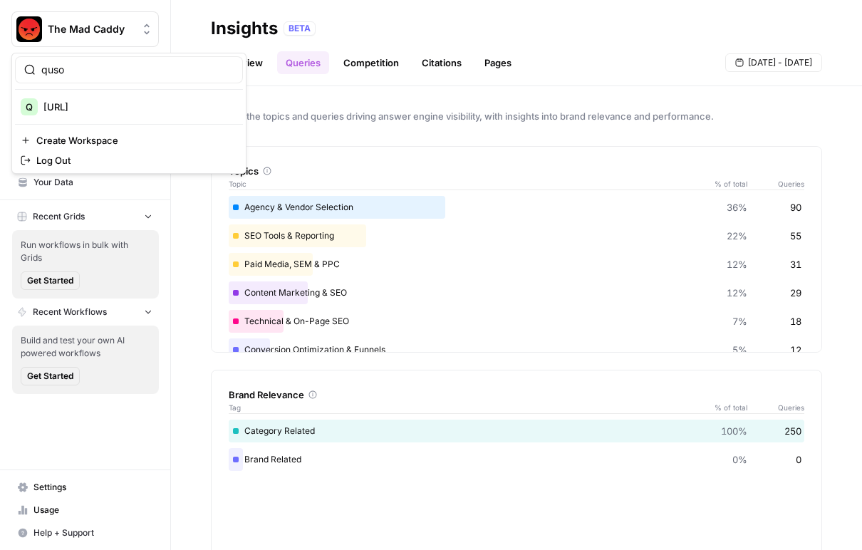
type input "quso"
click at [103, 103] on span "[URL]" at bounding box center [137, 107] width 188 height 14
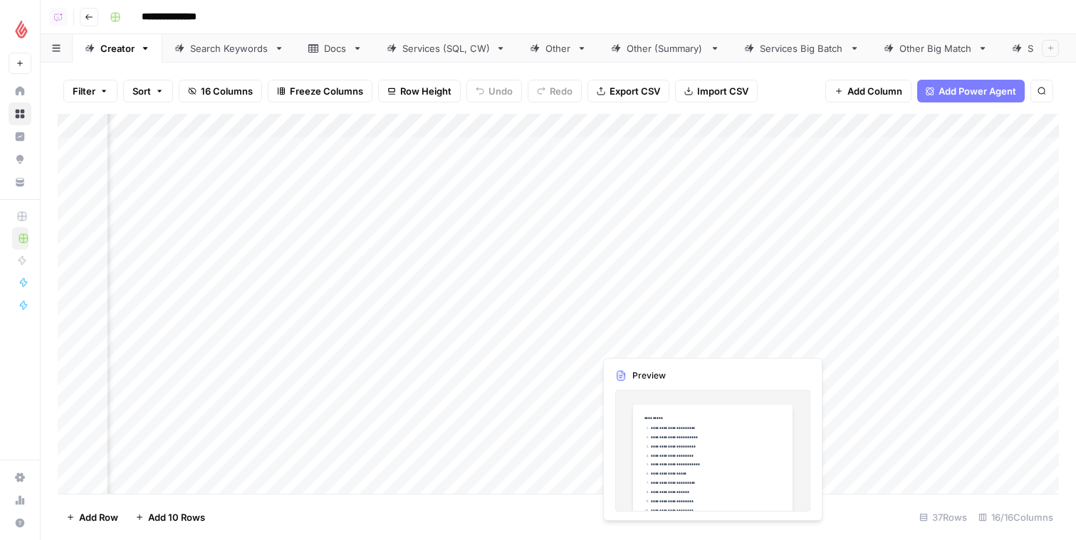
scroll to position [0, 2092]
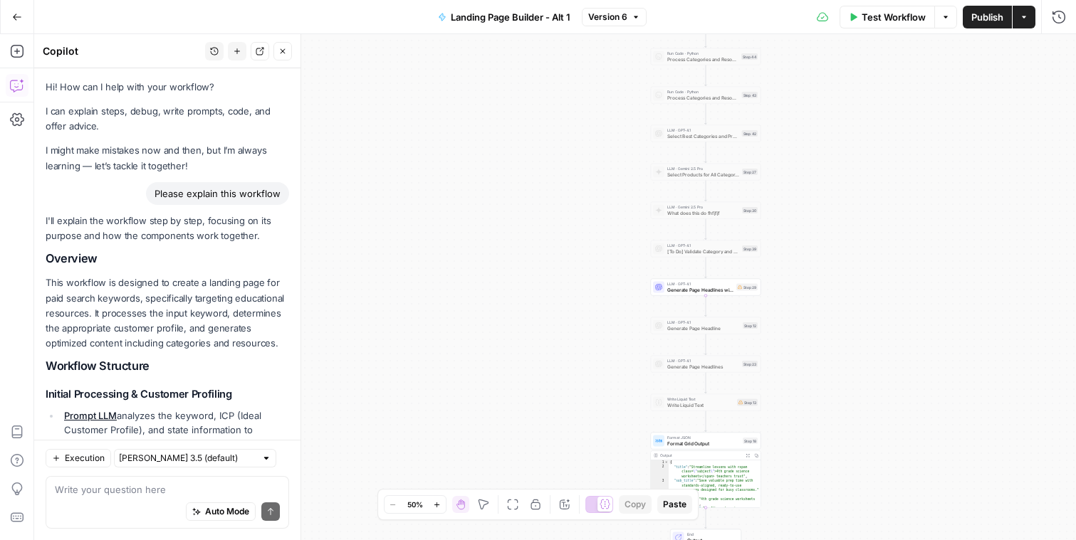
scroll to position [836, 0]
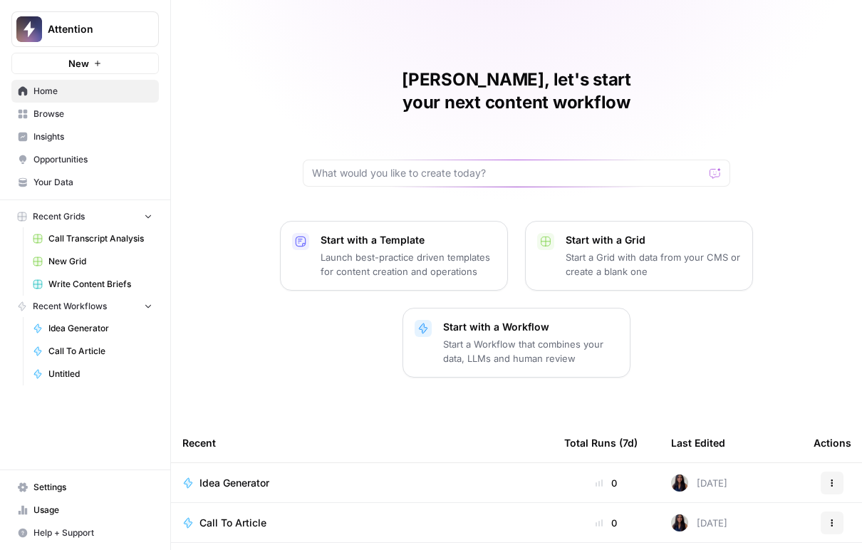
click at [95, 187] on span "Your Data" at bounding box center [92, 182] width 119 height 13
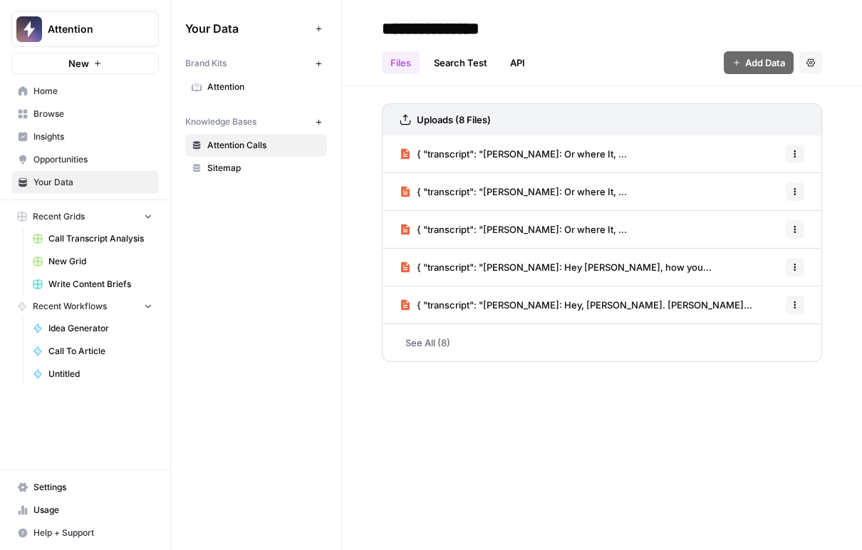
click at [231, 83] on span "Attention" at bounding box center [263, 86] width 113 height 13
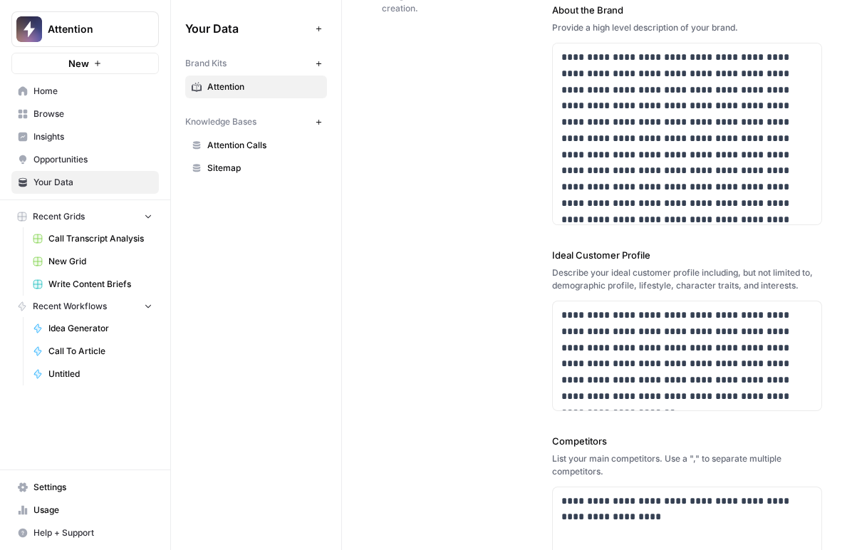
scroll to position [376, 0]
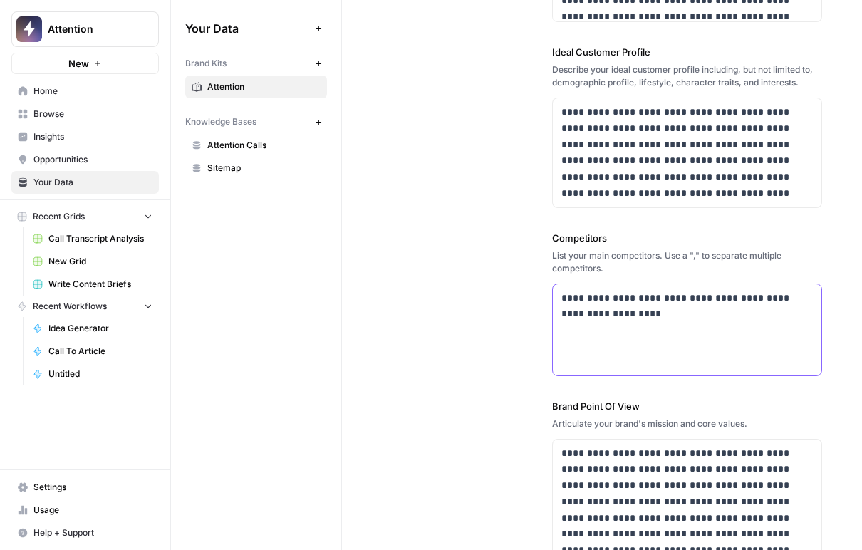
drag, startPoint x: 626, startPoint y: 314, endPoint x: 526, endPoint y: 293, distance: 102.5
click at [526, 293] on div "**********" at bounding box center [602, 154] width 440 height 944
copy p "**********"
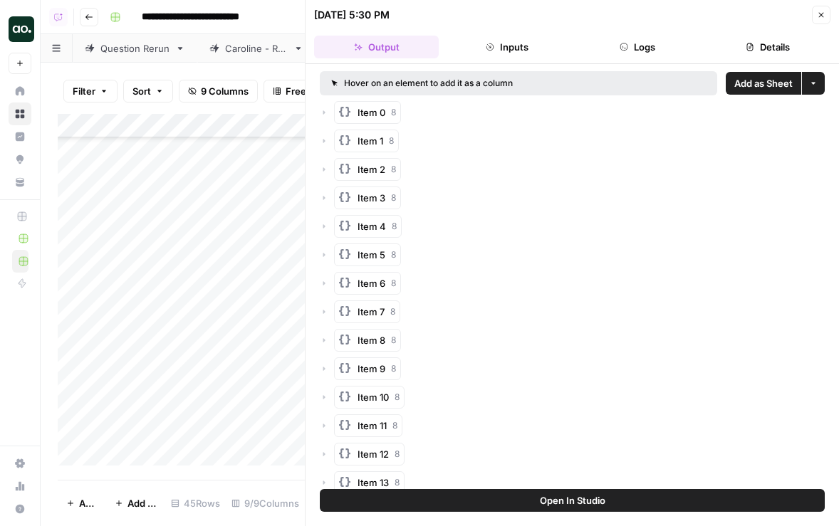
scroll to position [770, 0]
click at [825, 16] on button "Close" at bounding box center [821, 15] width 19 height 19
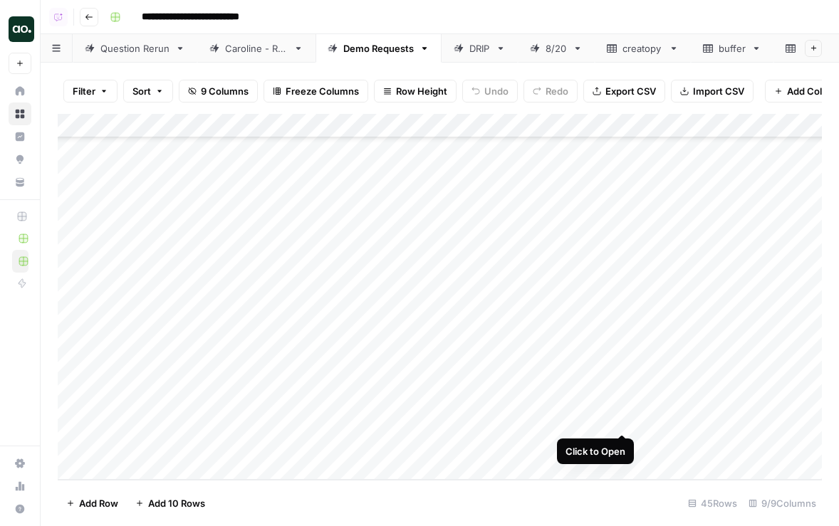
click at [622, 417] on div "Add Column" at bounding box center [440, 297] width 764 height 366
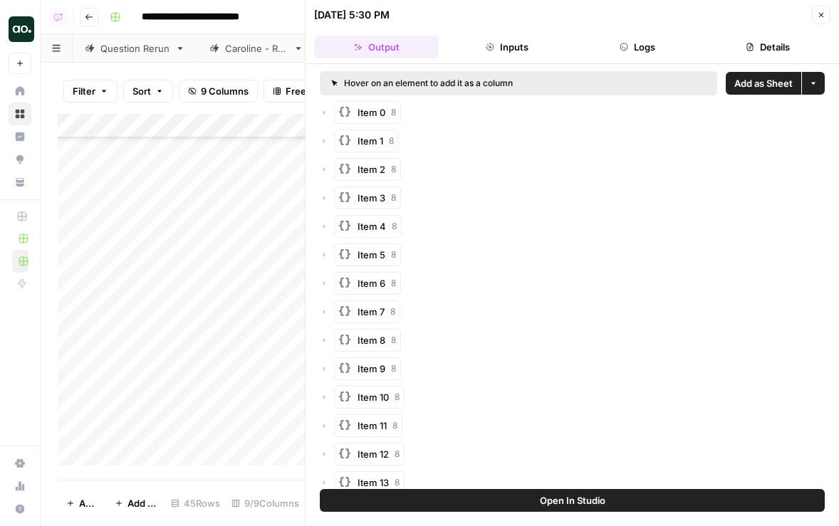
click at [764, 83] on span "Add as Sheet" at bounding box center [763, 83] width 58 height 14
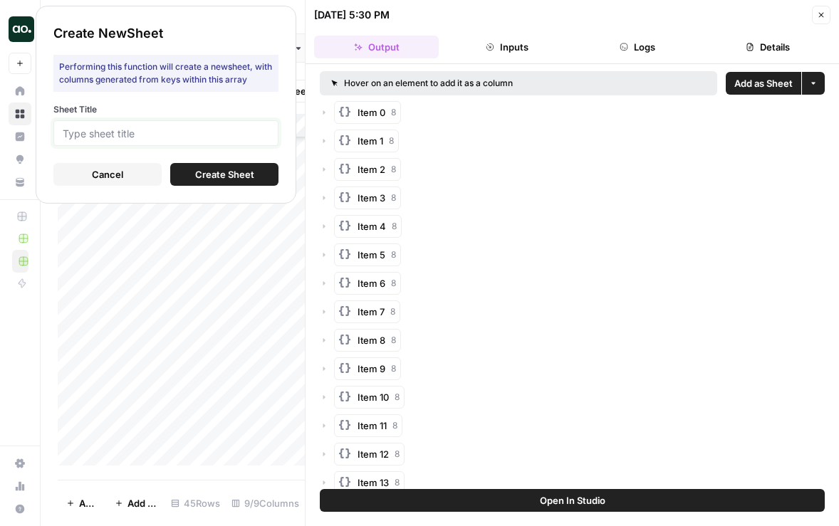
click at [238, 128] on input "Sheet Title" at bounding box center [166, 133] width 207 height 13
type input "Attention"
click at [225, 171] on span "Create Sheet" at bounding box center [224, 174] width 59 height 14
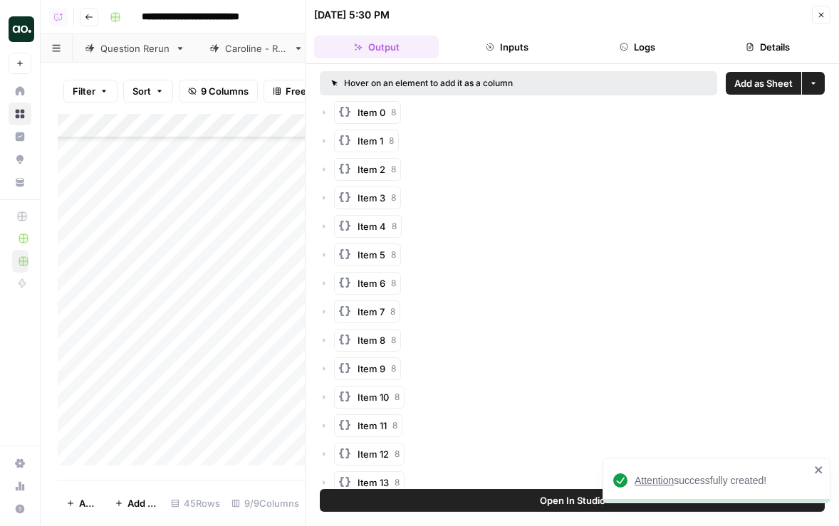
click at [647, 479] on span "Attention" at bounding box center [653, 480] width 39 height 11
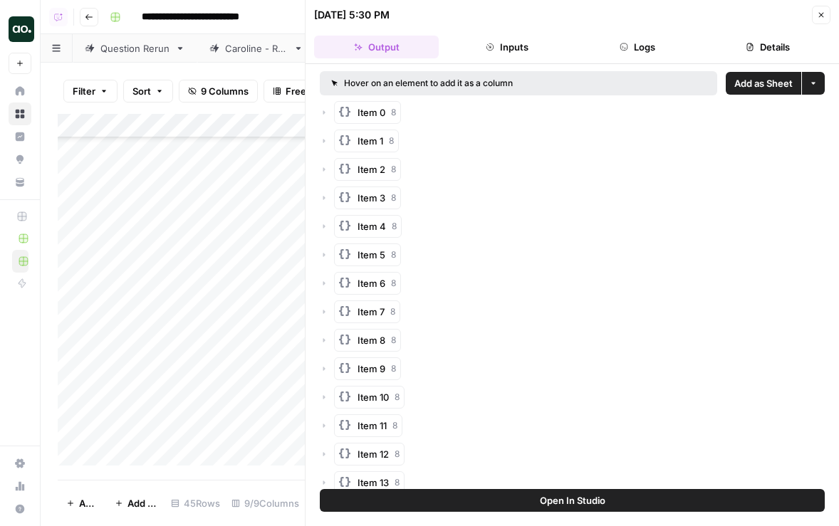
click at [819, 16] on icon "button" at bounding box center [821, 15] width 5 height 5
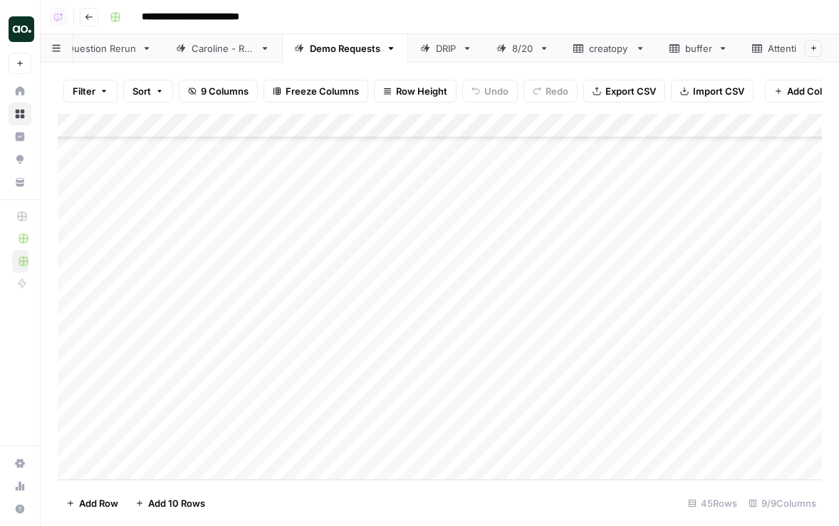
scroll to position [0, 74]
click at [740, 50] on div "Attention" at bounding box center [748, 48] width 42 height 14
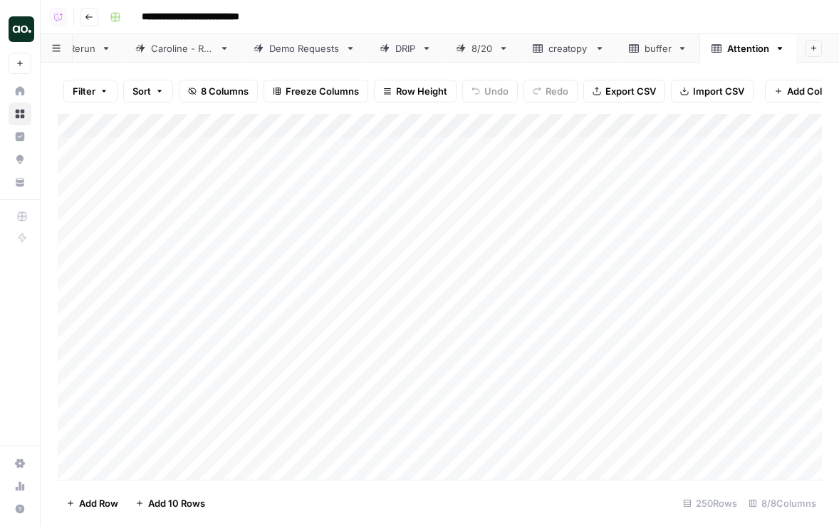
click at [195, 122] on div "Add Column" at bounding box center [440, 297] width 764 height 366
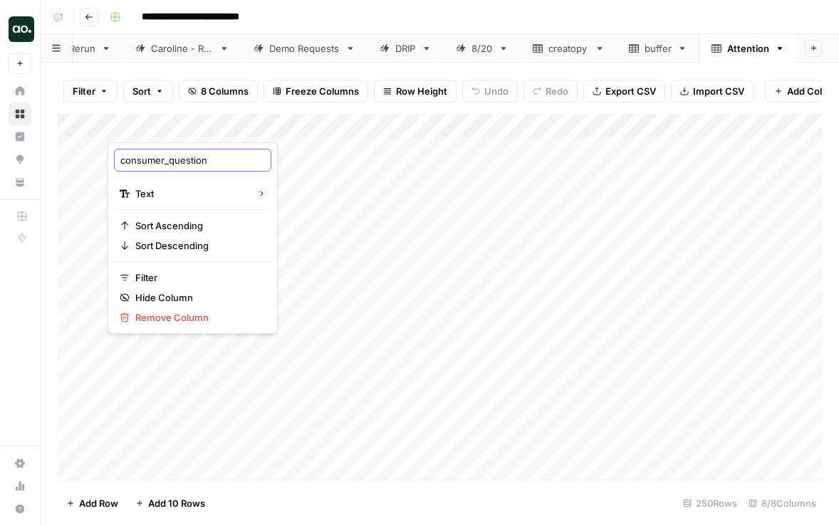
drag, startPoint x: 169, startPoint y: 157, endPoint x: 109, endPoint y: 156, distance: 60.5
click at [109, 156] on div "consumer_question Text Sort Ascending Sort Descending Filter Hide Column Remove…" at bounding box center [193, 238] width 170 height 192
type input "question"
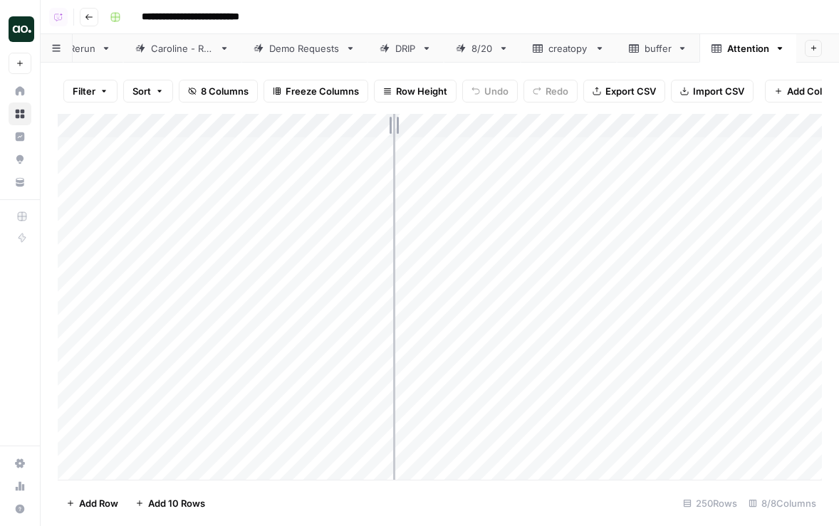
drag, startPoint x: 310, startPoint y: 129, endPoint x: 395, endPoint y: 127, distance: 84.8
click at [395, 128] on div "Add Column" at bounding box center [440, 297] width 764 height 366
drag, startPoint x: 585, startPoint y: 129, endPoint x: 694, endPoint y: 127, distance: 109.0
click at [696, 128] on div "Add Column" at bounding box center [440, 297] width 764 height 366
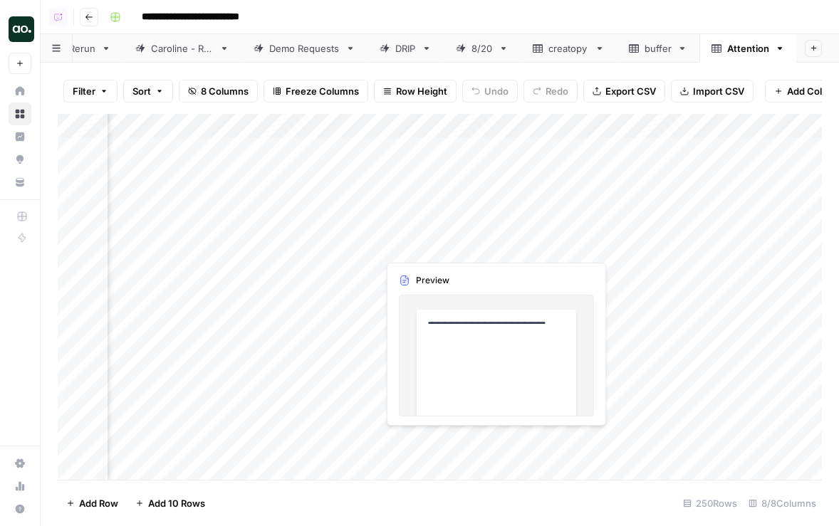
scroll to position [0, 0]
click at [480, 72] on div "Filter Sort 8 Columns Freeze Columns Row Height Undo Redo Export CSV Import CSV…" at bounding box center [440, 91] width 764 height 46
click at [217, 269] on div "Add Column" at bounding box center [440, 297] width 764 height 366
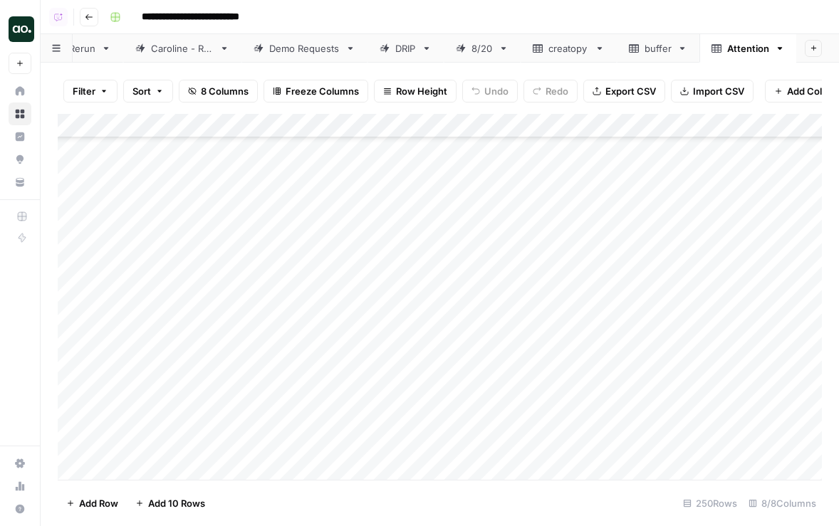
click at [276, 219] on div "Add Column" at bounding box center [440, 297] width 764 height 366
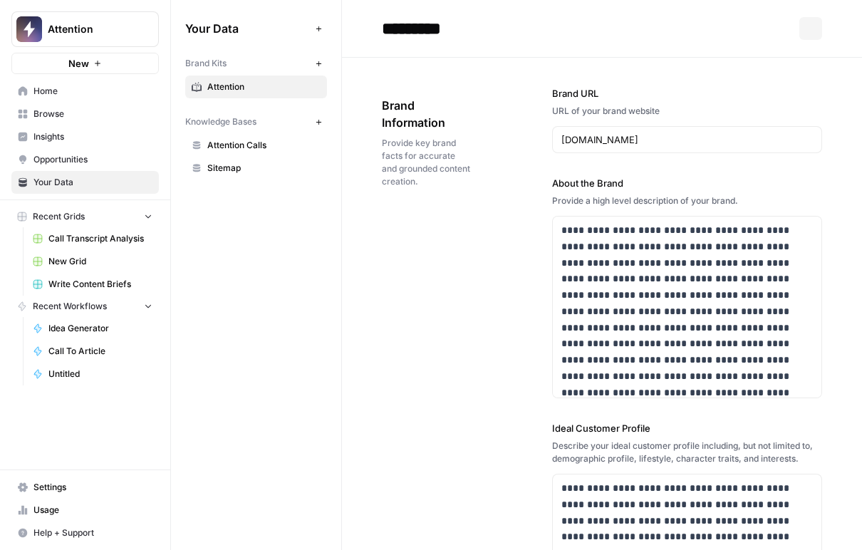
click at [88, 23] on span "Attention" at bounding box center [91, 29] width 86 height 14
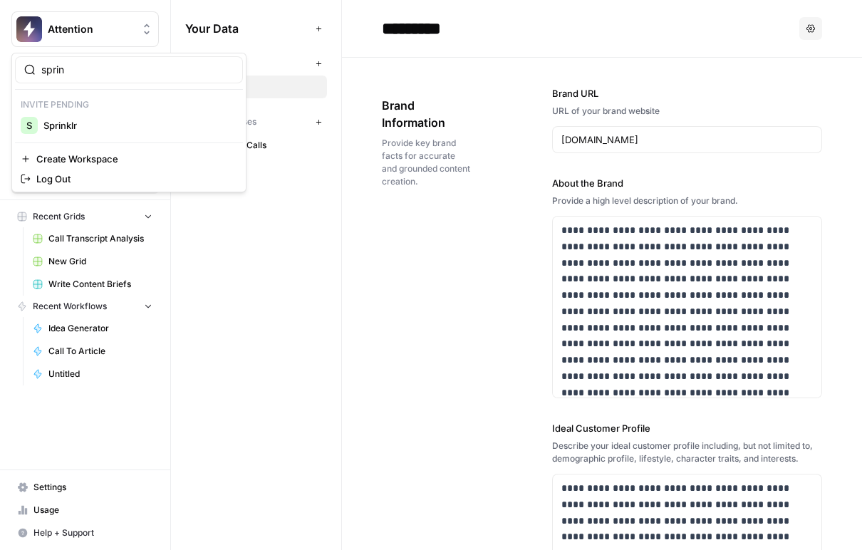
type input "sprin"
click at [113, 128] on span "Sprinklr" at bounding box center [137, 125] width 188 height 14
